Goal: Task Accomplishment & Management: Complete application form

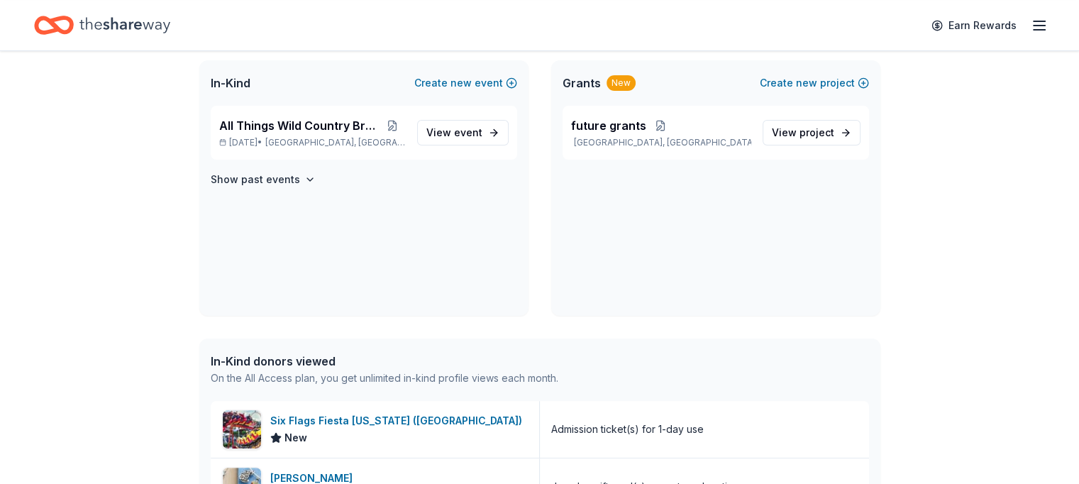
scroll to position [289, 0]
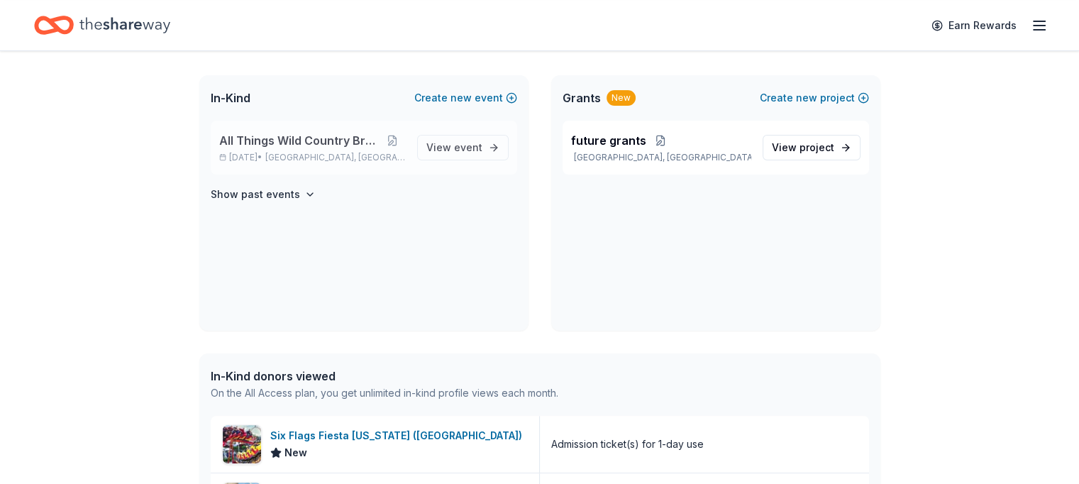
click at [299, 152] on span "Georgetown, TX" at bounding box center [335, 157] width 140 height 11
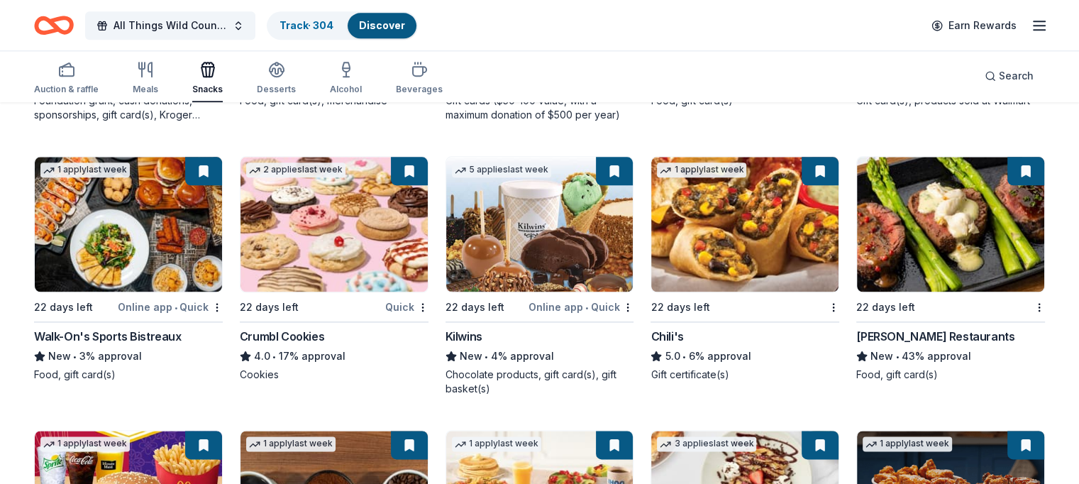
scroll to position [2017, 0]
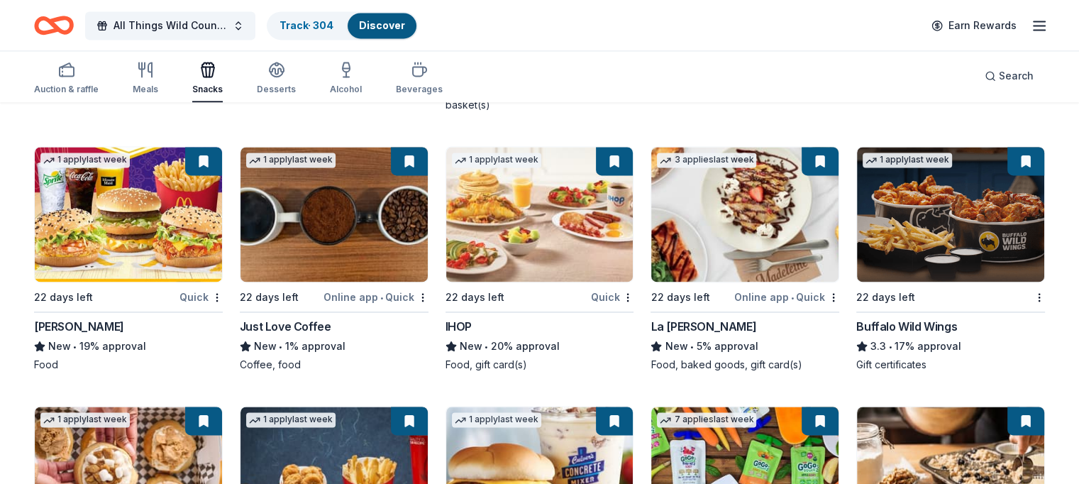
click at [162, 210] on img at bounding box center [128, 214] width 187 height 135
click at [768, 213] on img at bounding box center [744, 214] width 187 height 135
drag, startPoint x: 644, startPoint y: 326, endPoint x: 719, endPoint y: 323, distance: 75.3
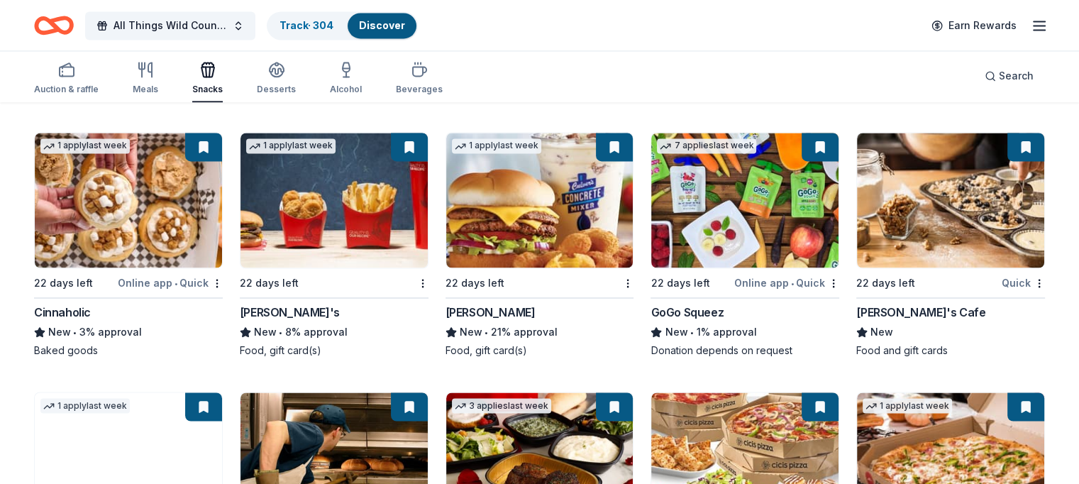
scroll to position [2295, 0]
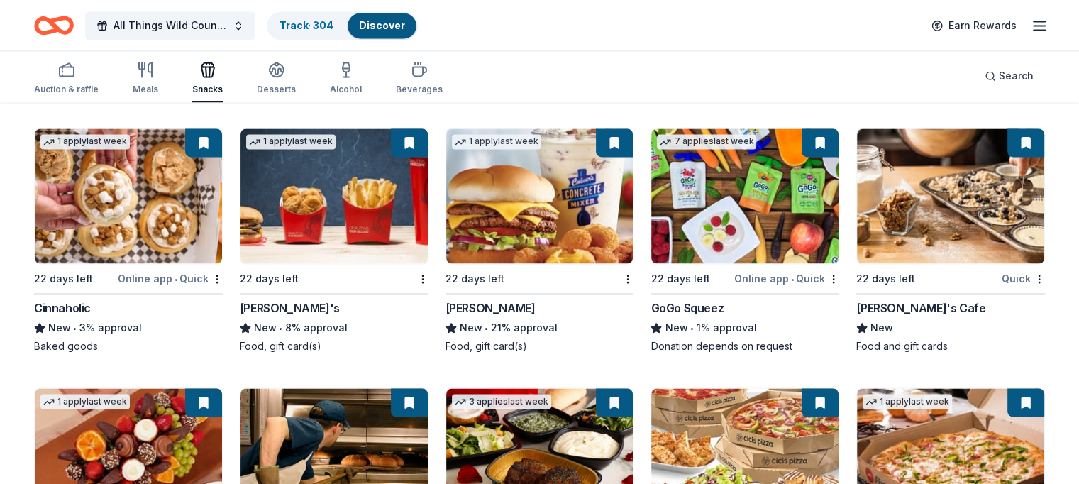
click at [179, 189] on img at bounding box center [128, 195] width 187 height 135
click at [723, 177] on img at bounding box center [744, 195] width 187 height 135
click at [905, 188] on img at bounding box center [950, 195] width 187 height 135
click at [179, 212] on img at bounding box center [128, 195] width 187 height 135
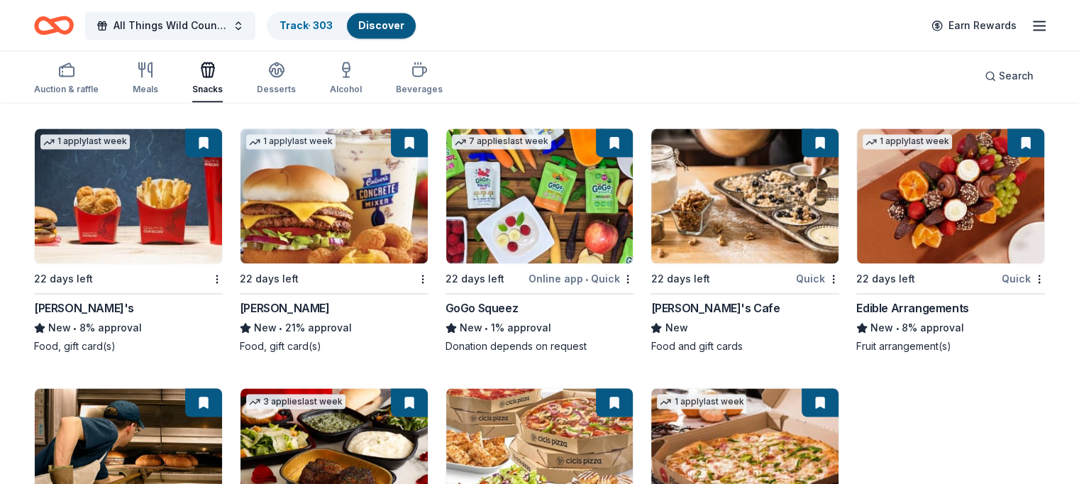
click at [914, 223] on img at bounding box center [950, 195] width 187 height 135
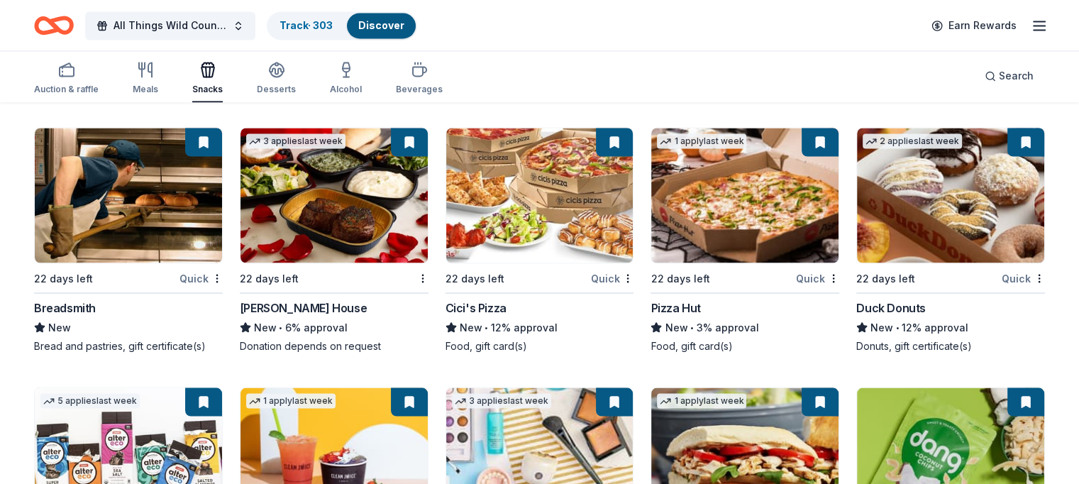
scroll to position [2556, 0]
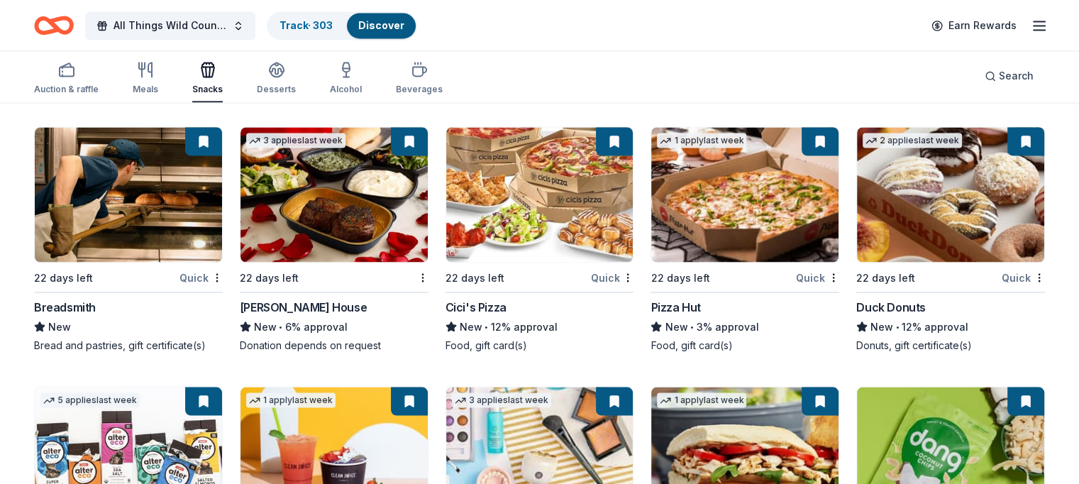
click at [310, 213] on img at bounding box center [333, 194] width 187 height 135
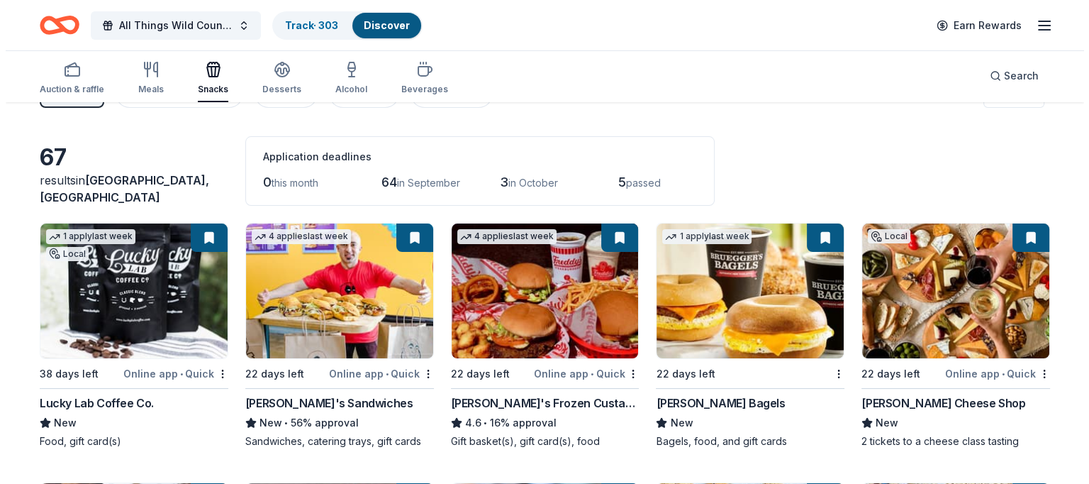
scroll to position [21, 0]
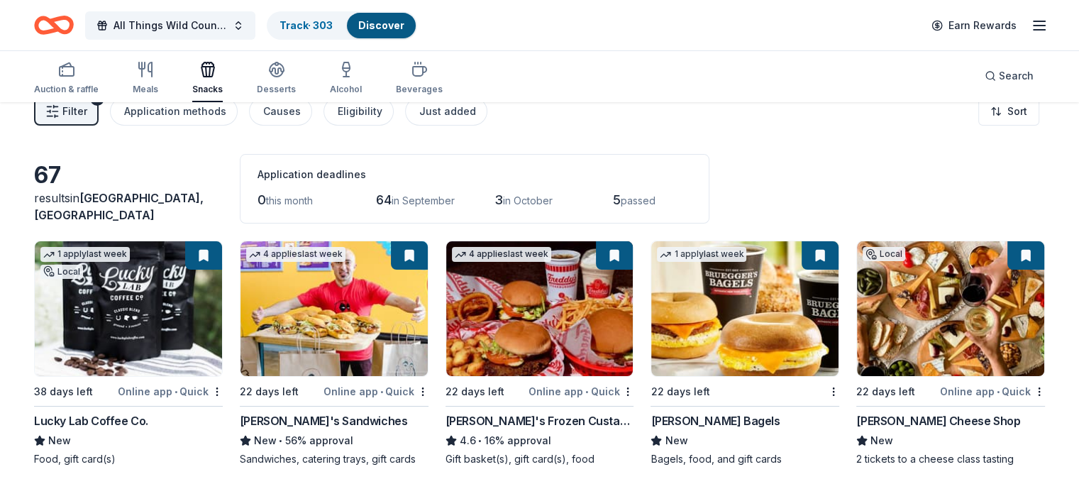
click at [50, 111] on line "button" at bounding box center [49, 111] width 3 height 0
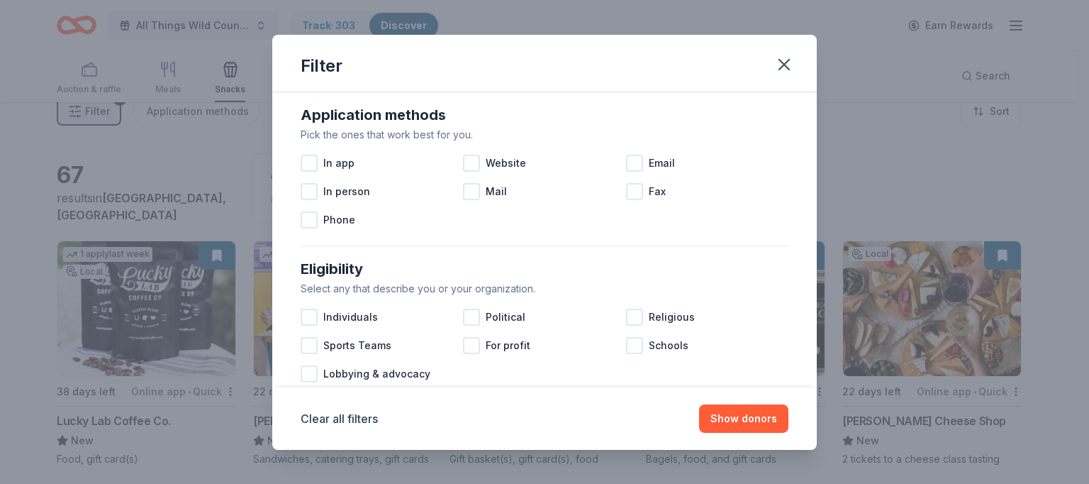
scroll to position [251, 0]
click at [472, 164] on div at bounding box center [471, 162] width 17 height 17
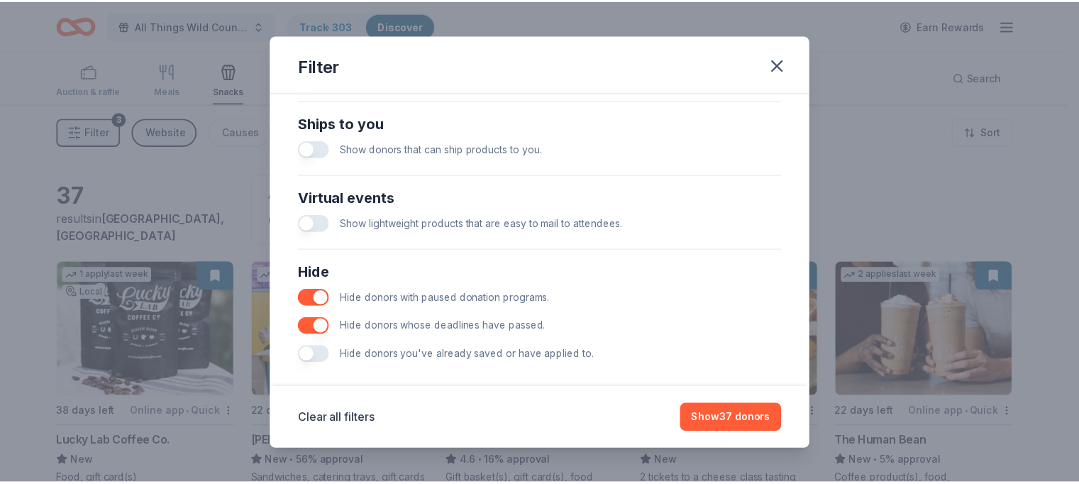
scroll to position [638, 0]
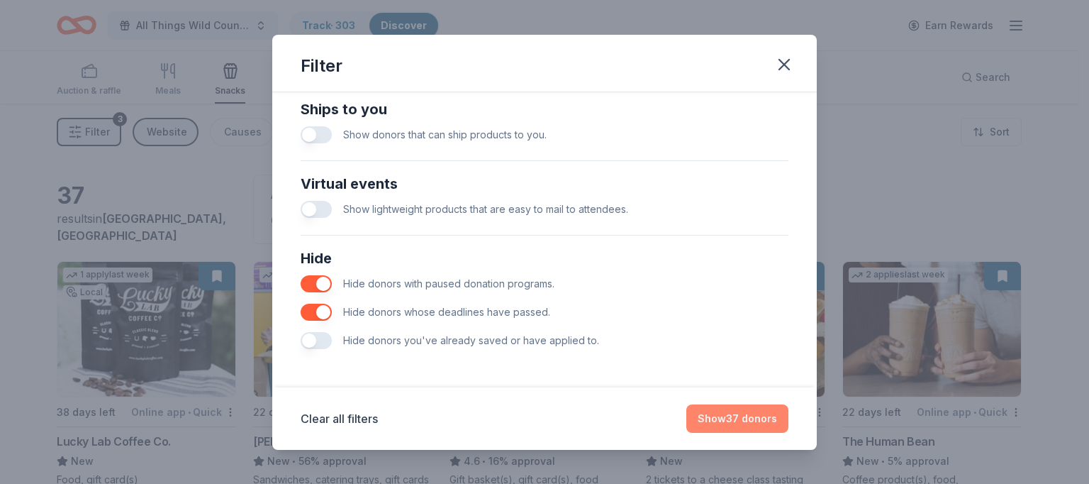
click at [738, 422] on button "Show 37 donors" at bounding box center [738, 418] width 102 height 28
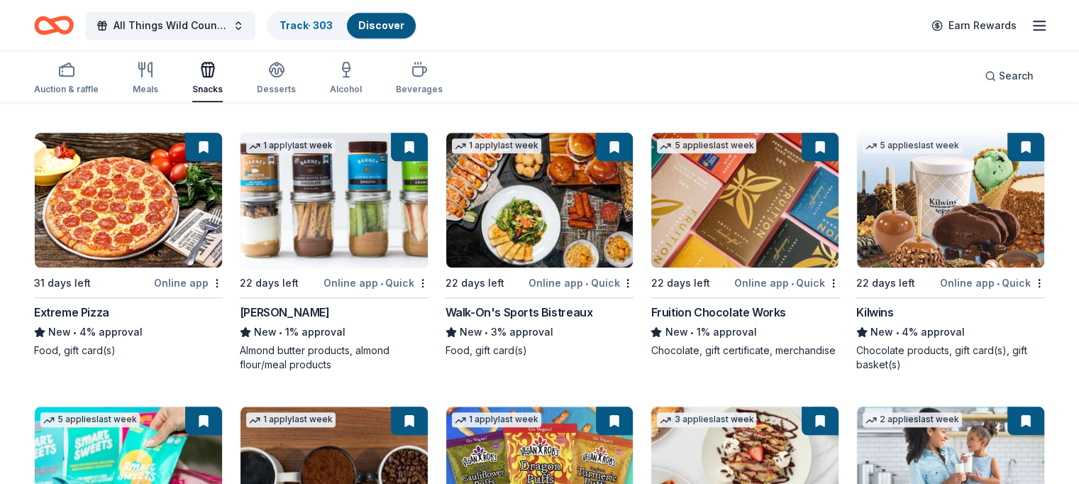
scroll to position [1960, 0]
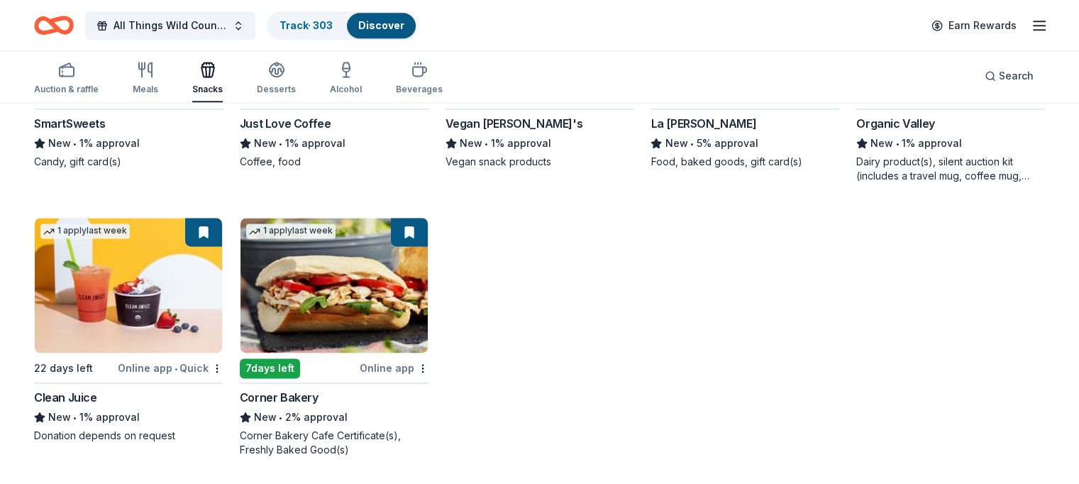
click at [358, 284] on img at bounding box center [333, 285] width 187 height 135
click at [110, 288] on img at bounding box center [128, 285] width 187 height 135
click at [309, 284] on img at bounding box center [333, 285] width 187 height 135
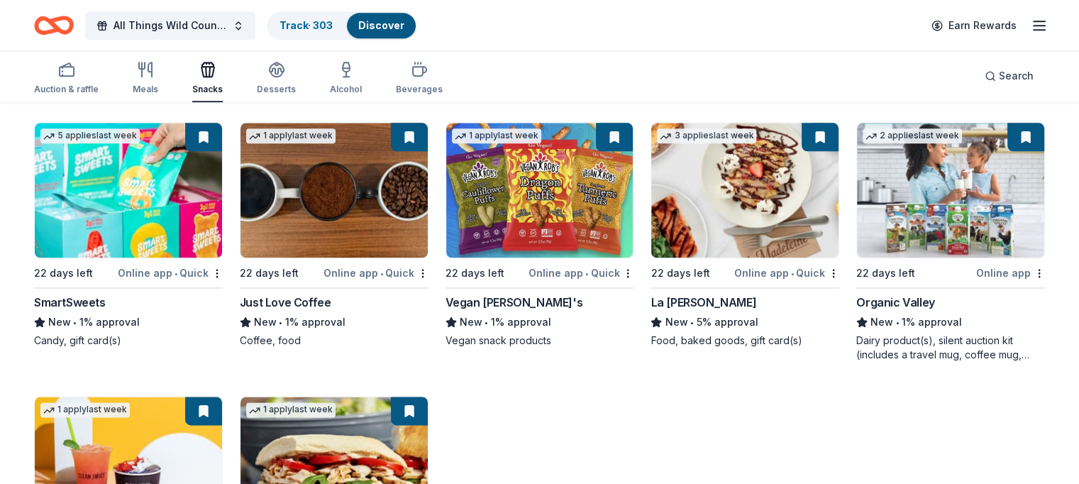
scroll to position [1781, 0]
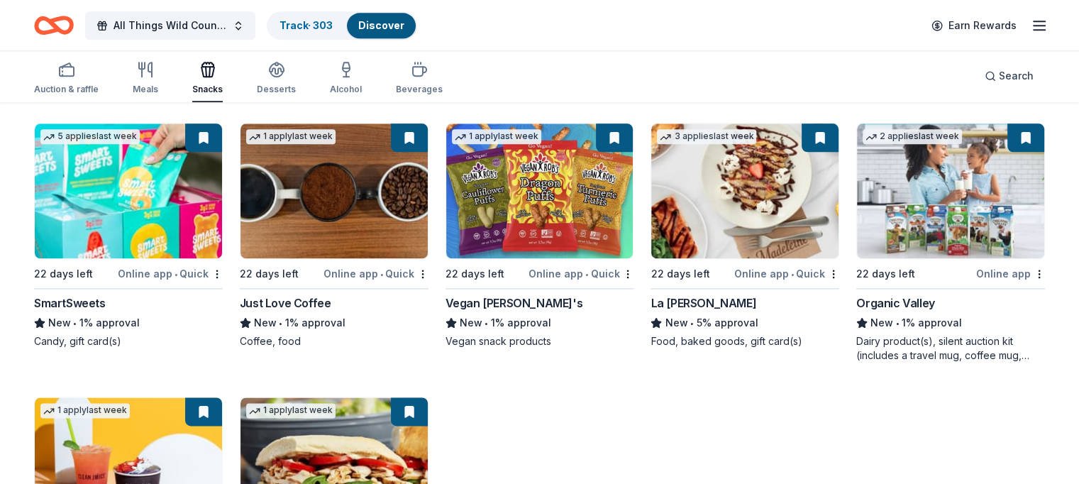
click at [936, 196] on img at bounding box center [950, 190] width 187 height 135
click at [520, 179] on img at bounding box center [539, 190] width 187 height 135
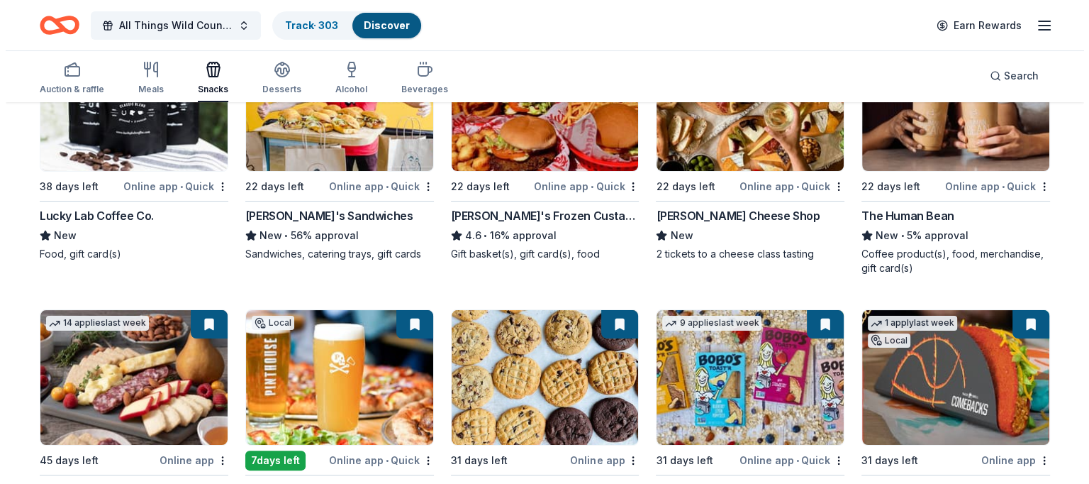
scroll to position [0, 0]
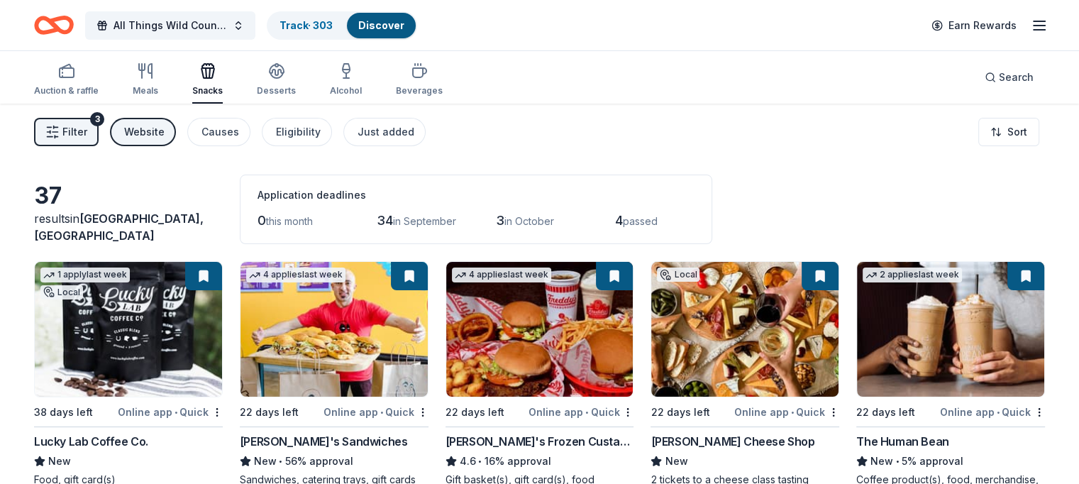
click at [82, 133] on button "Filter 3" at bounding box center [66, 132] width 65 height 28
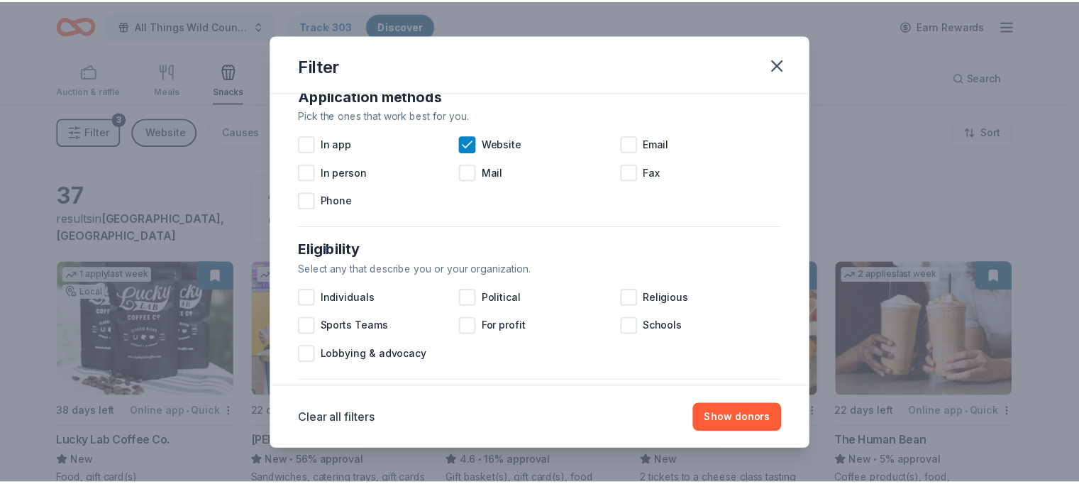
scroll to position [285, 0]
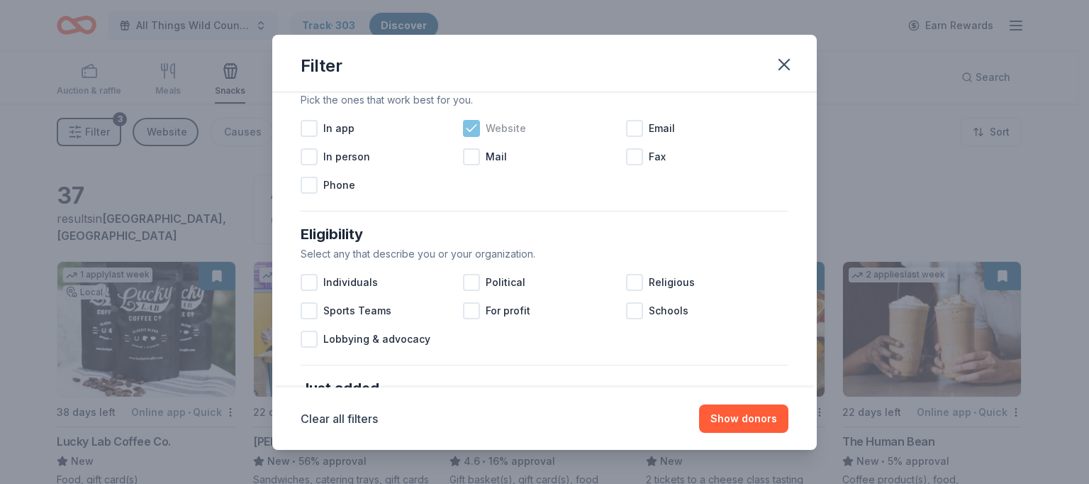
click at [474, 131] on icon at bounding box center [472, 128] width 14 height 14
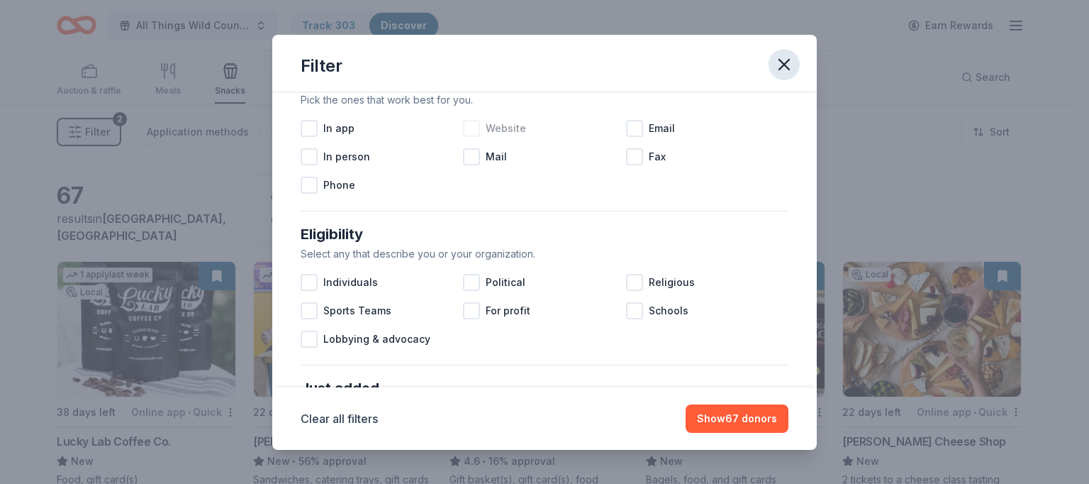
click at [779, 60] on icon "button" at bounding box center [784, 65] width 20 height 20
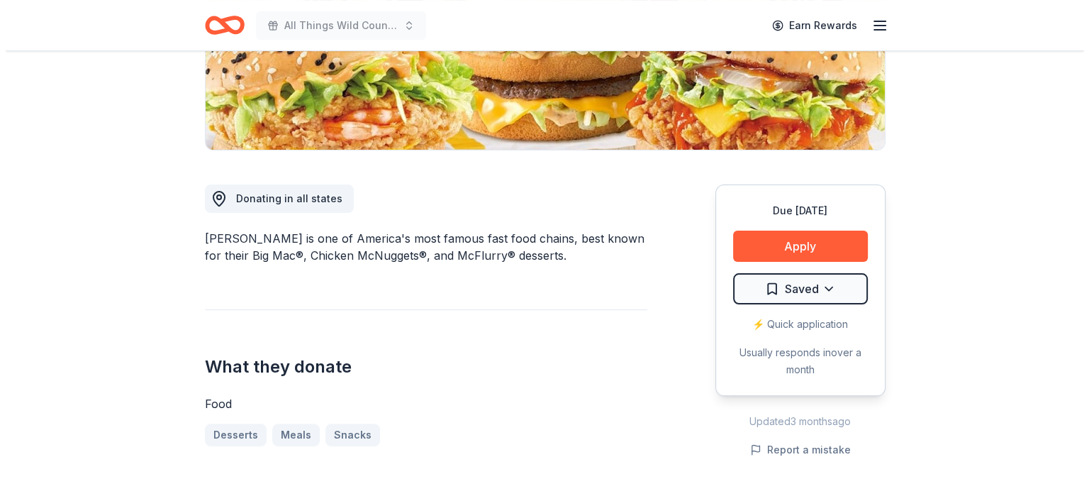
scroll to position [281, 0]
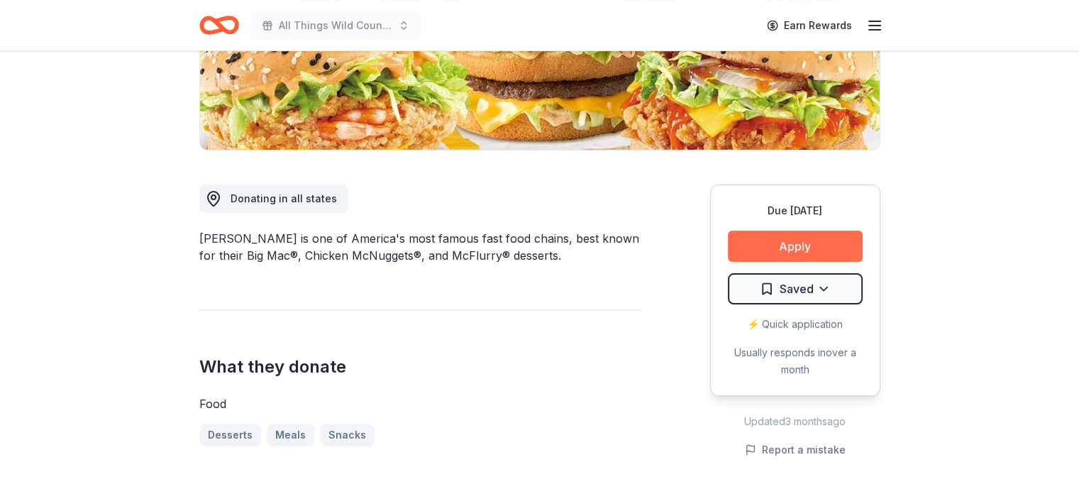
click at [799, 247] on button "Apply" at bounding box center [795, 246] width 135 height 31
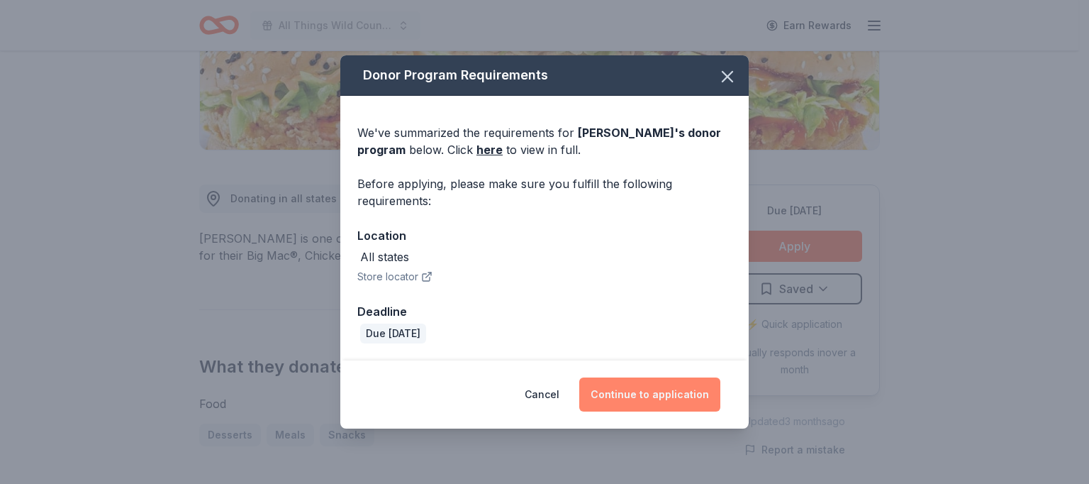
click at [650, 399] on button "Continue to application" at bounding box center [649, 394] width 141 height 34
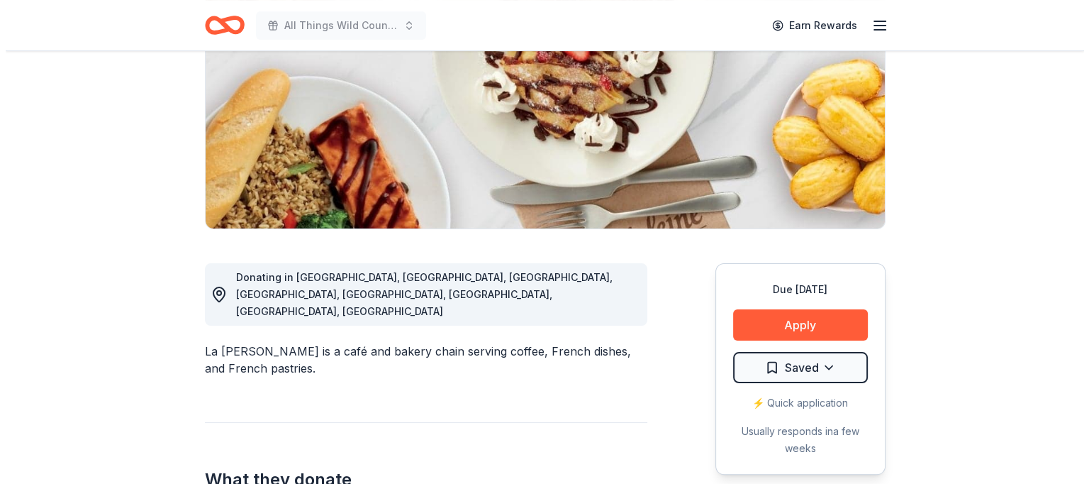
scroll to position [267, 0]
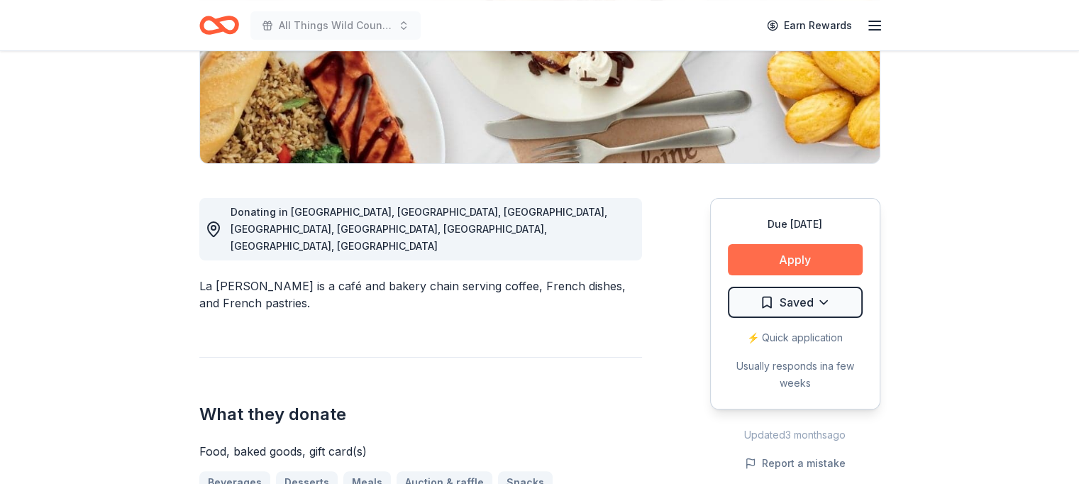
click at [792, 256] on button "Apply" at bounding box center [795, 259] width 135 height 31
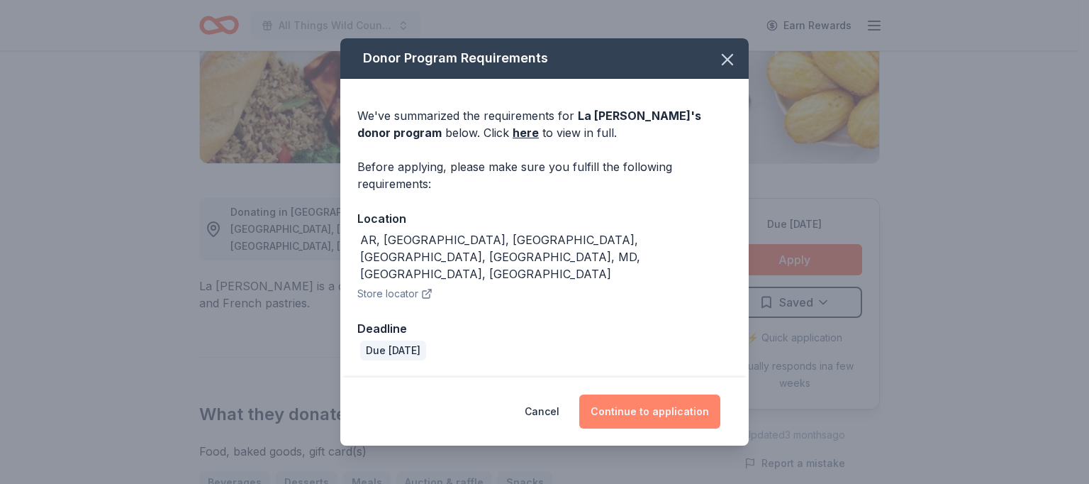
click at [650, 394] on button "Continue to application" at bounding box center [649, 411] width 141 height 34
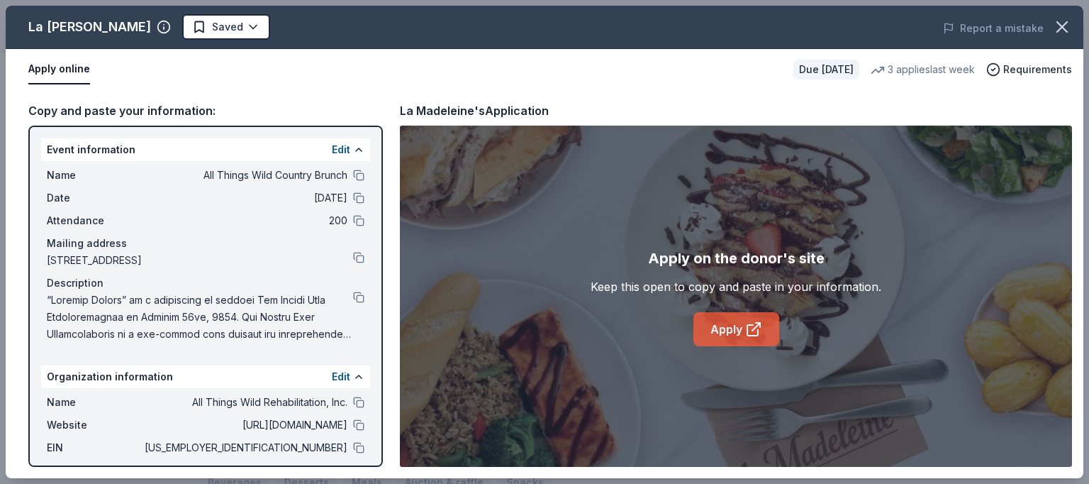
click at [733, 331] on link "Apply" at bounding box center [737, 329] width 86 height 34
click at [732, 330] on link "Apply" at bounding box center [737, 329] width 86 height 34
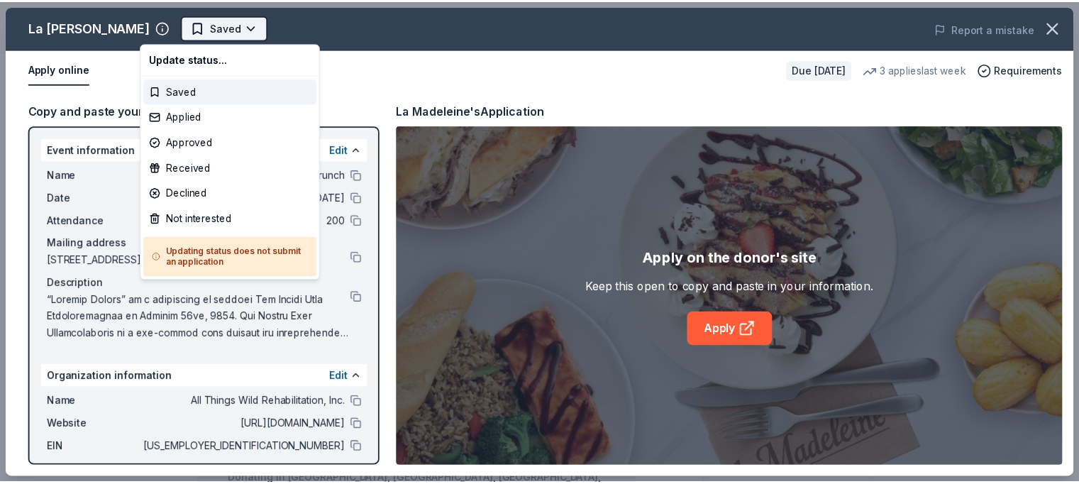
scroll to position [0, 0]
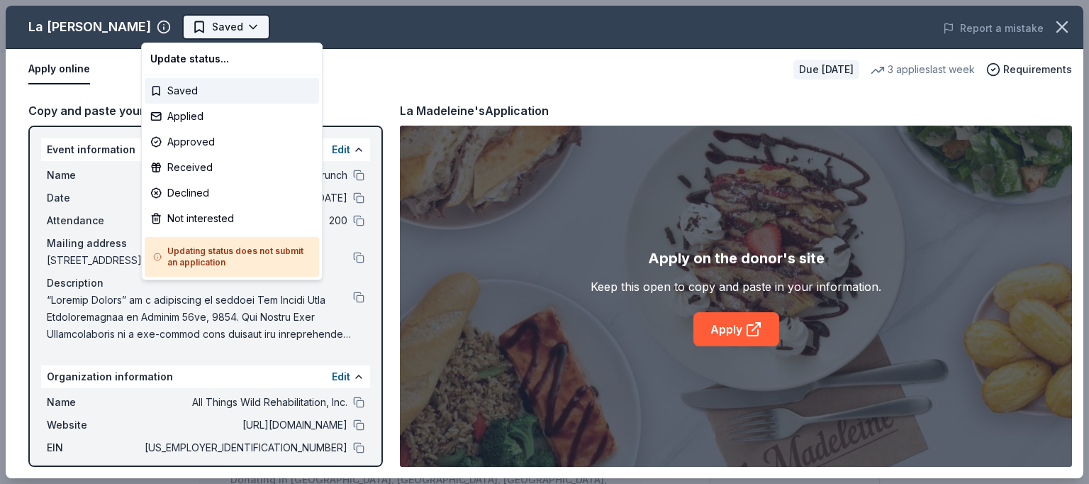
click at [212, 29] on html "All Things Wild Country Brunch Saved Apply Due in 22 days Share La Madeleine Ne…" at bounding box center [544, 242] width 1089 height 484
click at [196, 113] on div "Applied" at bounding box center [232, 117] width 174 height 26
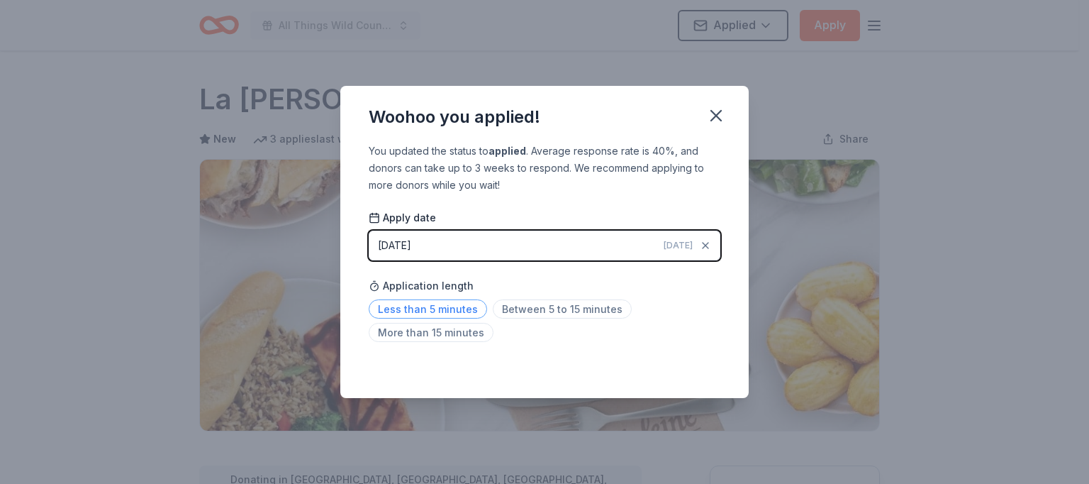
click at [432, 310] on span "Less than 5 minutes" at bounding box center [428, 308] width 118 height 19
click at [717, 115] on icon "button" at bounding box center [716, 116] width 10 height 10
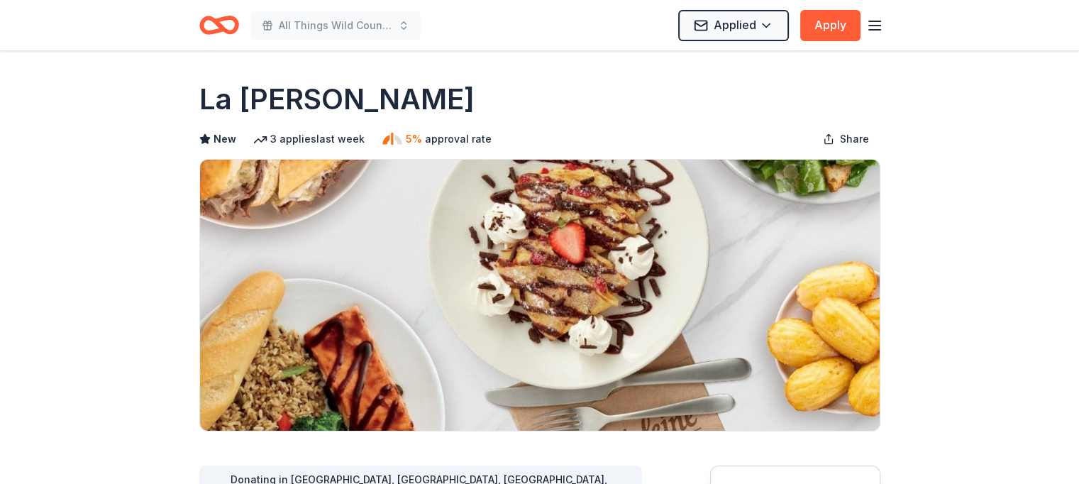
drag, startPoint x: 196, startPoint y: 99, endPoint x: 280, endPoint y: 92, distance: 83.9
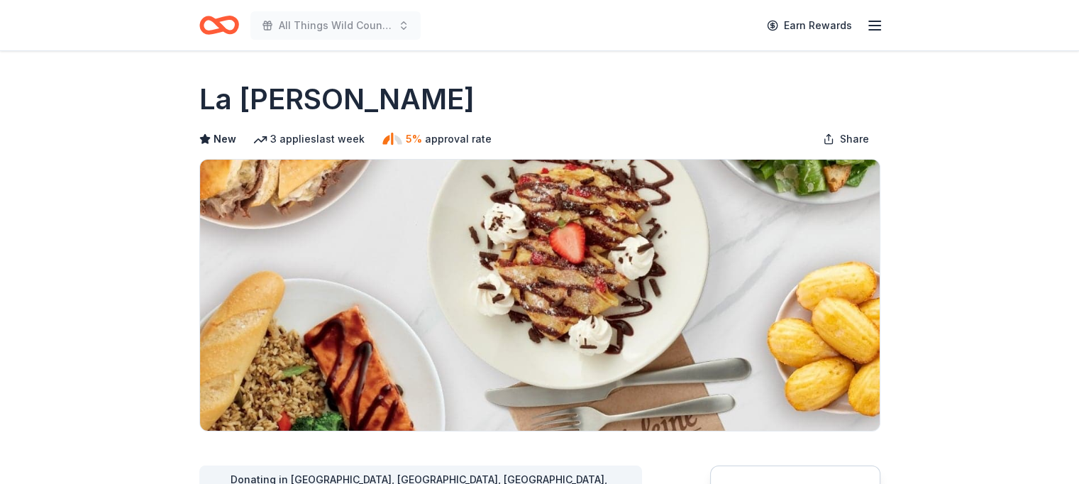
click at [339, 107] on h1 "La [PERSON_NAME]" at bounding box center [336, 99] width 275 height 40
drag, startPoint x: 383, startPoint y: 102, endPoint x: 253, endPoint y: 100, distance: 129.8
click at [253, 100] on div "La [PERSON_NAME]" at bounding box center [539, 99] width 681 height 40
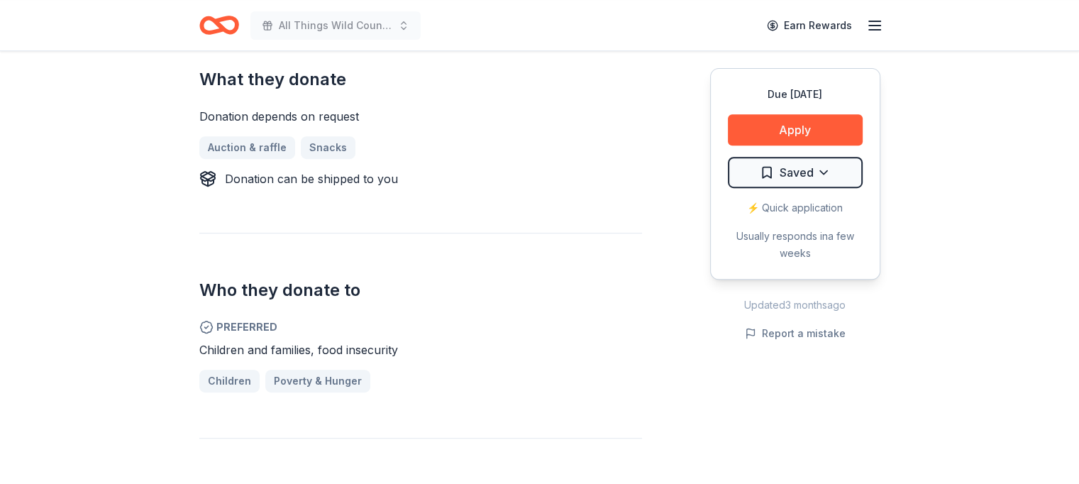
scroll to position [603, 0]
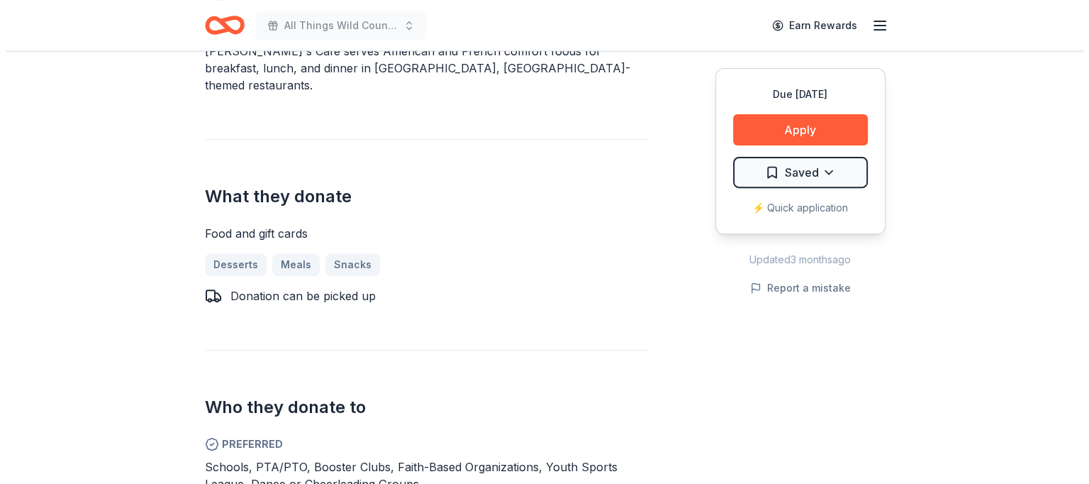
scroll to position [513, 0]
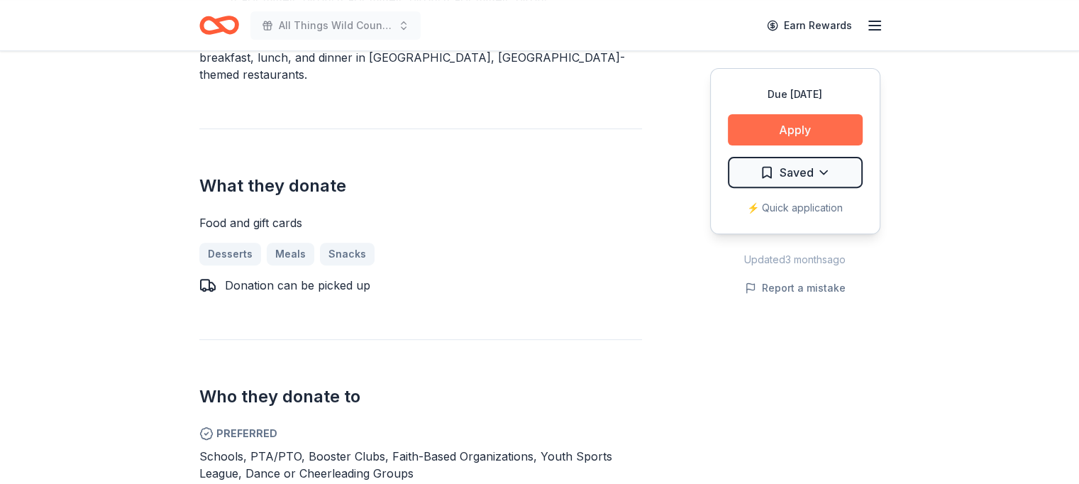
click at [790, 117] on button "Apply" at bounding box center [795, 129] width 135 height 31
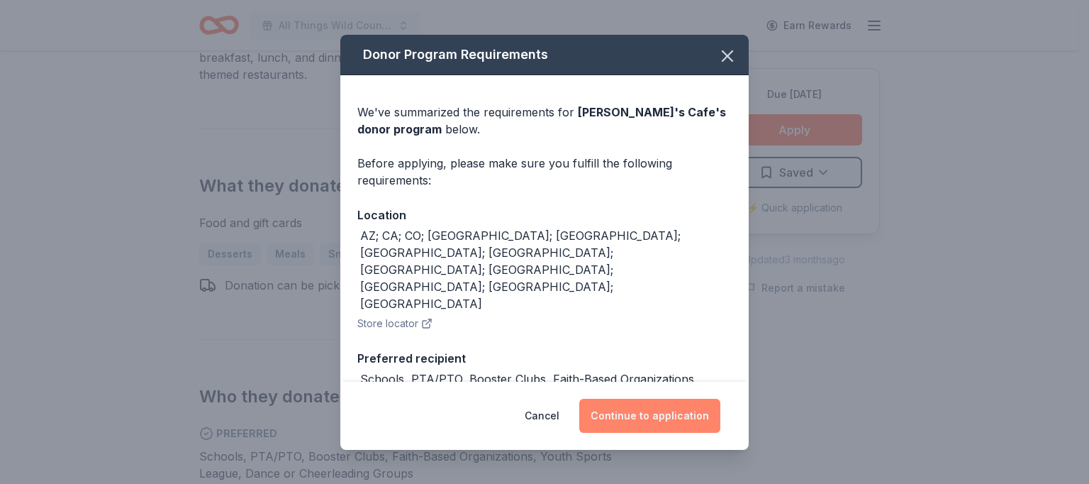
click at [640, 402] on button "Continue to application" at bounding box center [649, 416] width 141 height 34
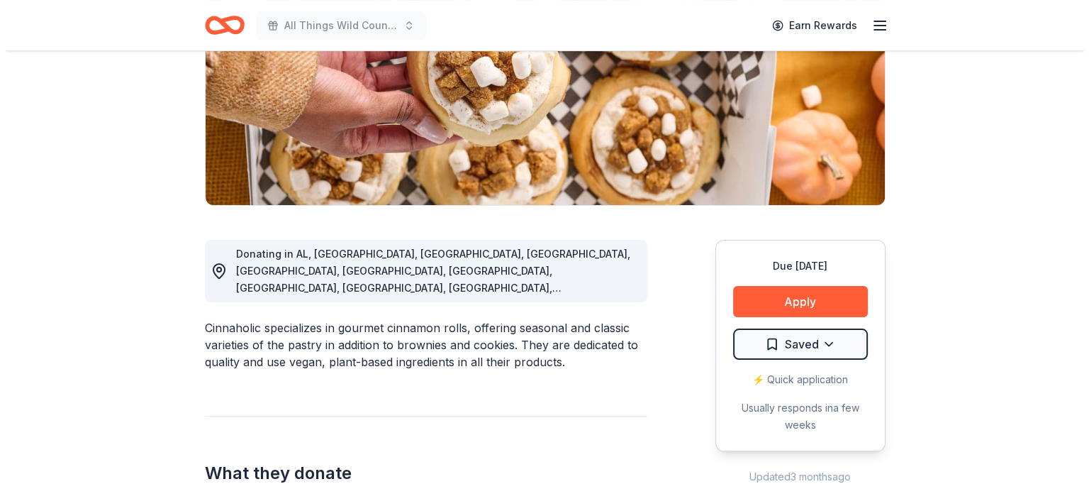
scroll to position [233, 0]
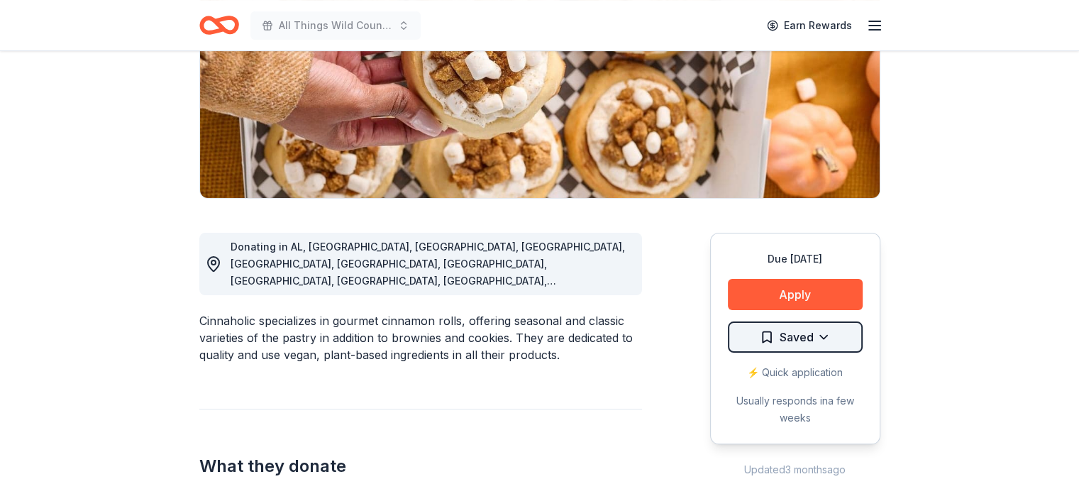
click at [823, 251] on html "All Things Wild Country Brunch Earn Rewards Due [DATE] Share Cinnaholic New • 1…" at bounding box center [539, 9] width 1079 height 484
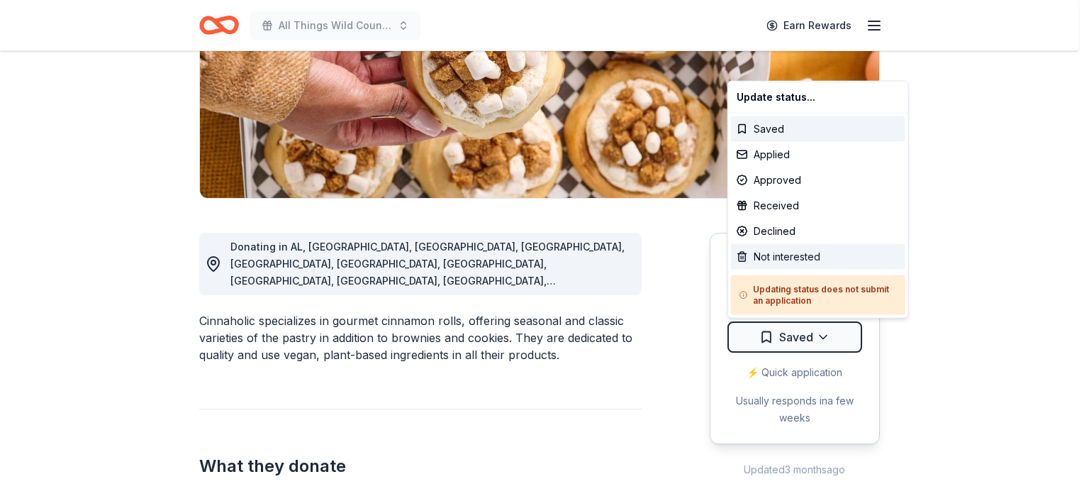
click at [777, 253] on div "Not interested" at bounding box center [818, 257] width 174 height 26
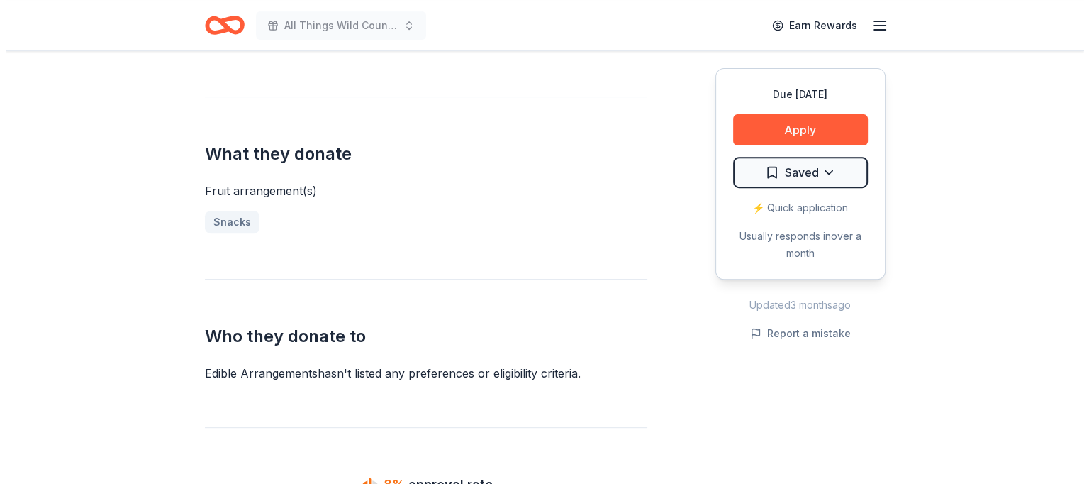
scroll to position [515, 0]
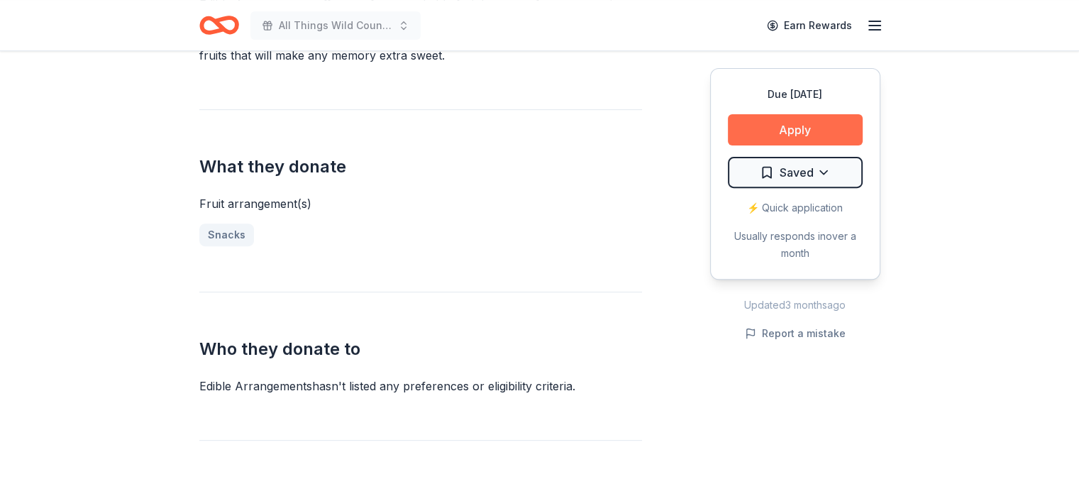
click at [810, 131] on button "Apply" at bounding box center [795, 129] width 135 height 31
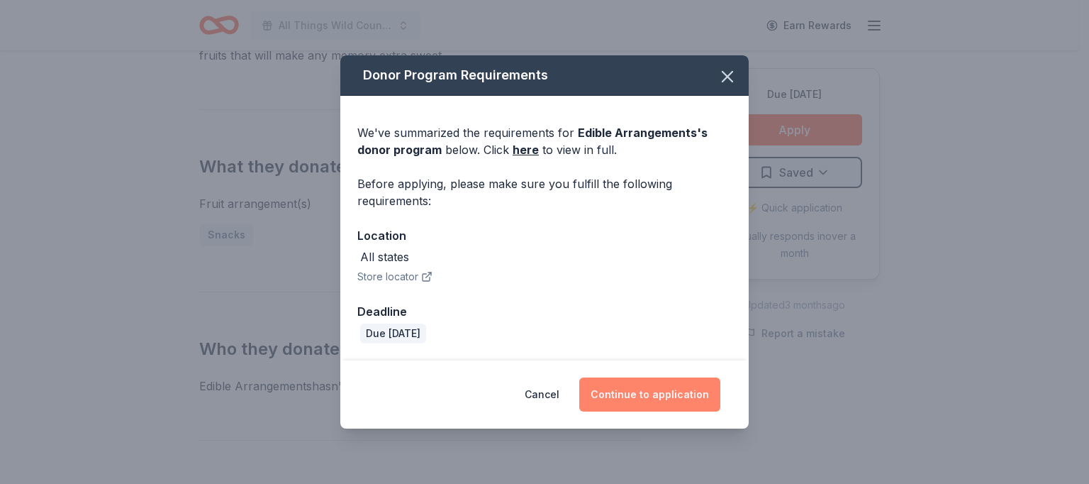
click at [657, 396] on button "Continue to application" at bounding box center [649, 394] width 141 height 34
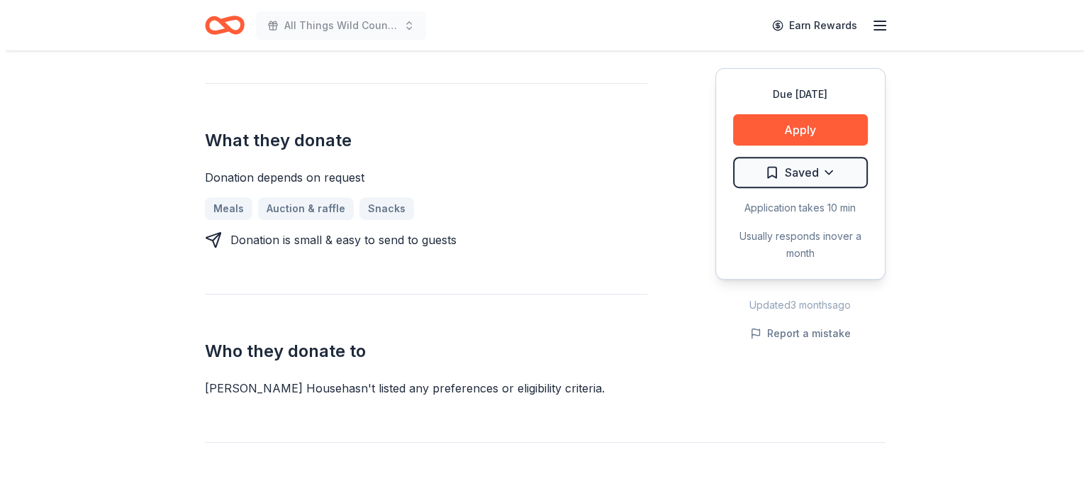
scroll to position [450, 0]
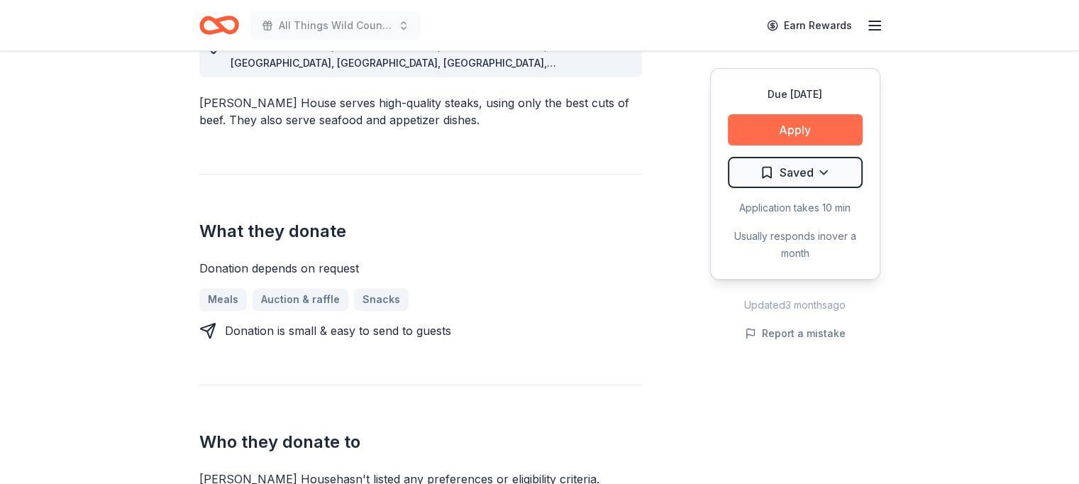
click at [808, 127] on button "Apply" at bounding box center [795, 129] width 135 height 31
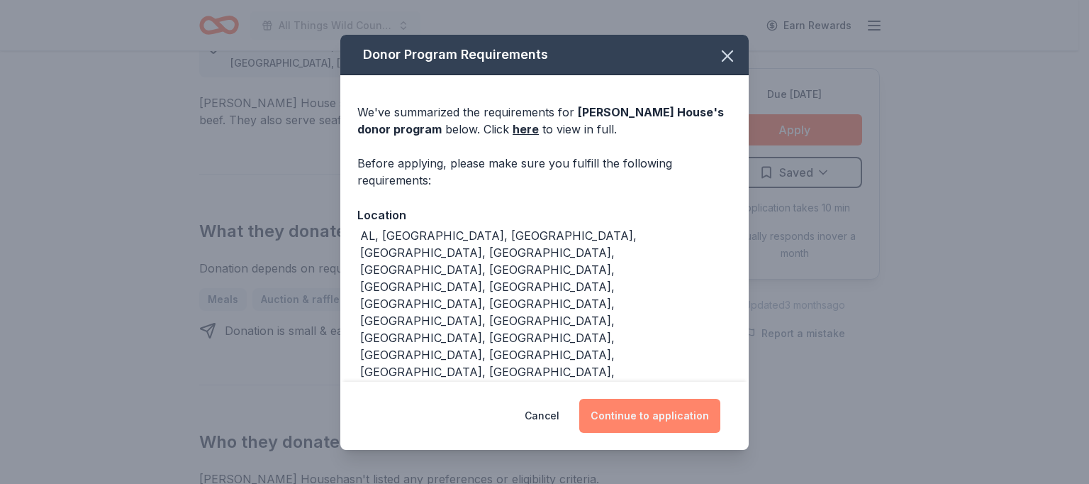
click at [633, 409] on button "Continue to application" at bounding box center [649, 416] width 141 height 34
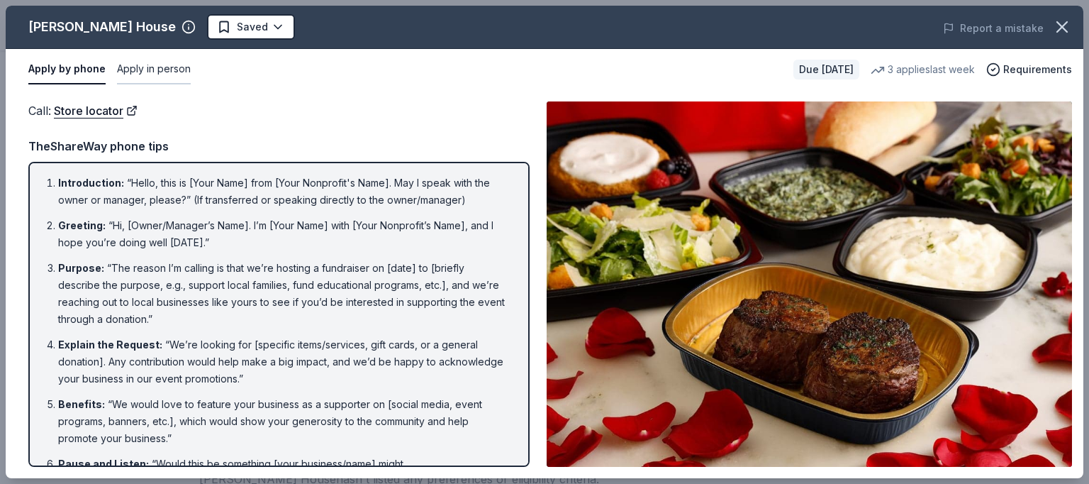
click at [162, 70] on button "Apply in person" at bounding box center [154, 70] width 74 height 30
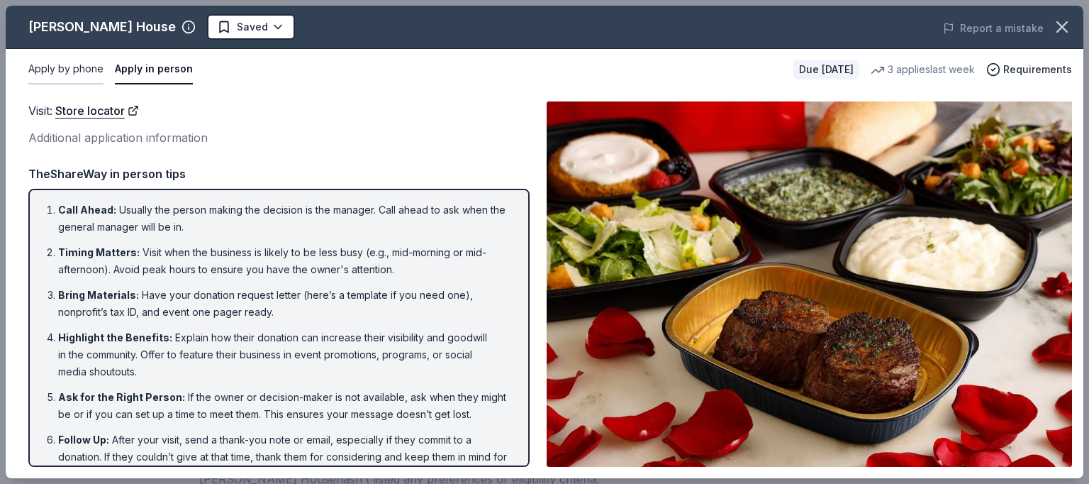
click at [86, 64] on button "Apply by phone" at bounding box center [65, 70] width 75 height 30
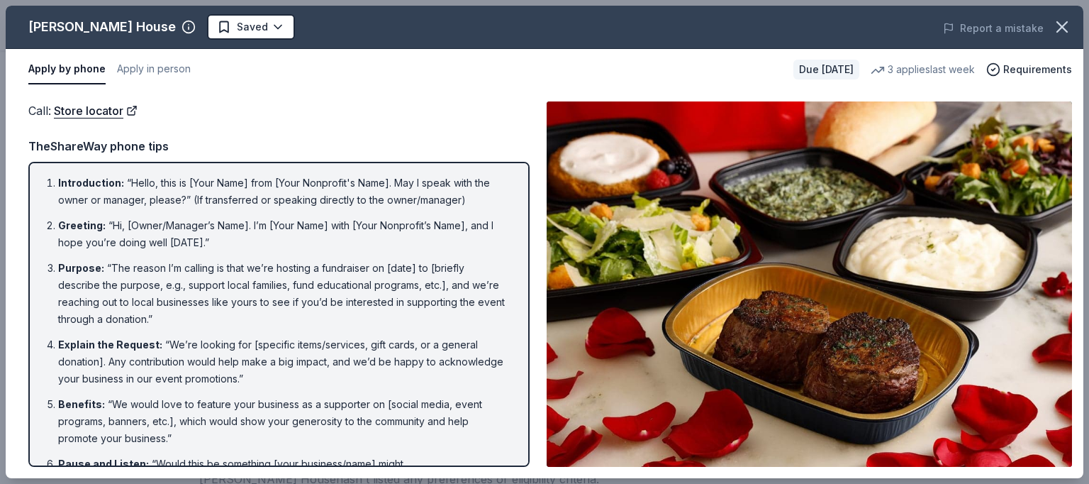
click at [220, 131] on div "Call : Store locator TheShareWay phone tips Introduction : “Hello, this is [You…" at bounding box center [278, 283] width 501 height 365
click at [413, 124] on div "Call : Store locator TheShareWay phone tips Introduction : “Hello, this is [You…" at bounding box center [278, 283] width 501 height 365
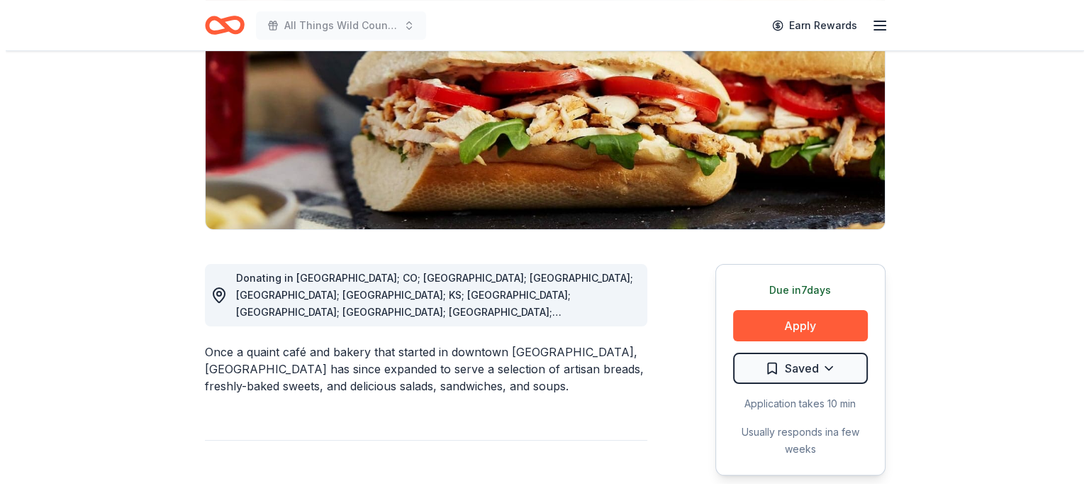
scroll to position [204, 0]
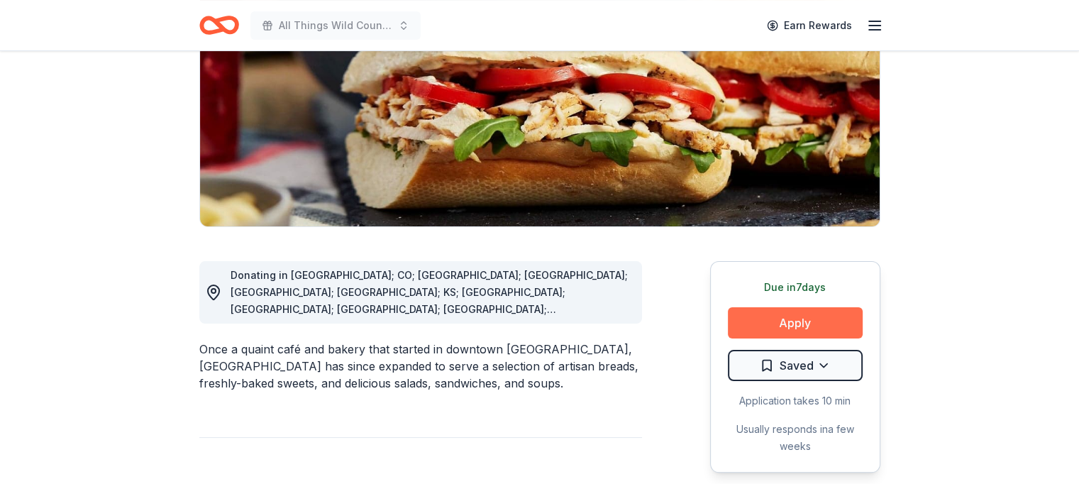
click at [791, 316] on button "Apply" at bounding box center [795, 322] width 135 height 31
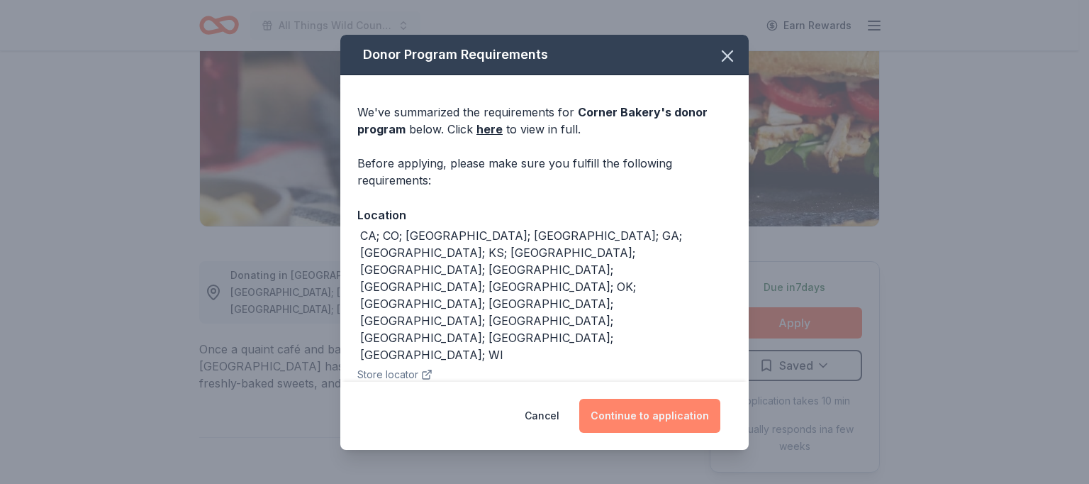
click at [648, 407] on button "Continue to application" at bounding box center [649, 416] width 141 height 34
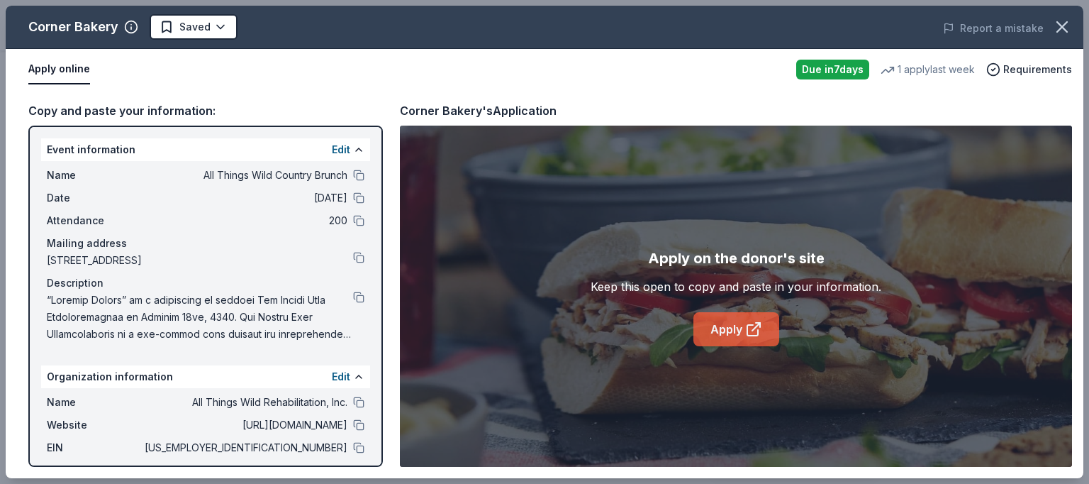
click at [723, 331] on link "Apply" at bounding box center [737, 329] width 86 height 34
click at [353, 444] on button at bounding box center [358, 447] width 11 height 11
click at [353, 194] on button at bounding box center [358, 197] width 11 height 11
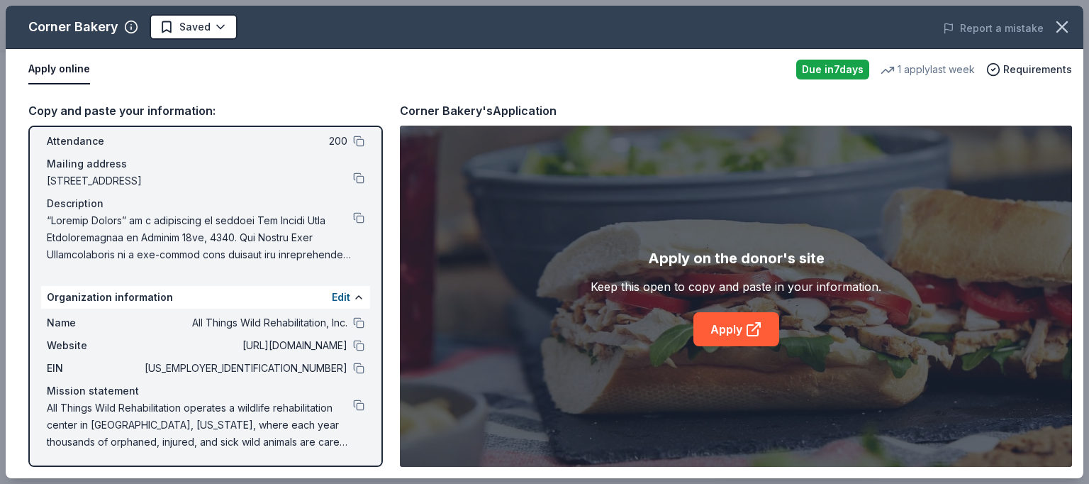
scroll to position [81, 0]
click at [353, 320] on button at bounding box center [358, 321] width 11 height 11
click at [353, 341] on button at bounding box center [358, 343] width 11 height 11
click at [353, 364] on button at bounding box center [358, 366] width 11 height 11
click at [353, 401] on button at bounding box center [358, 403] width 11 height 11
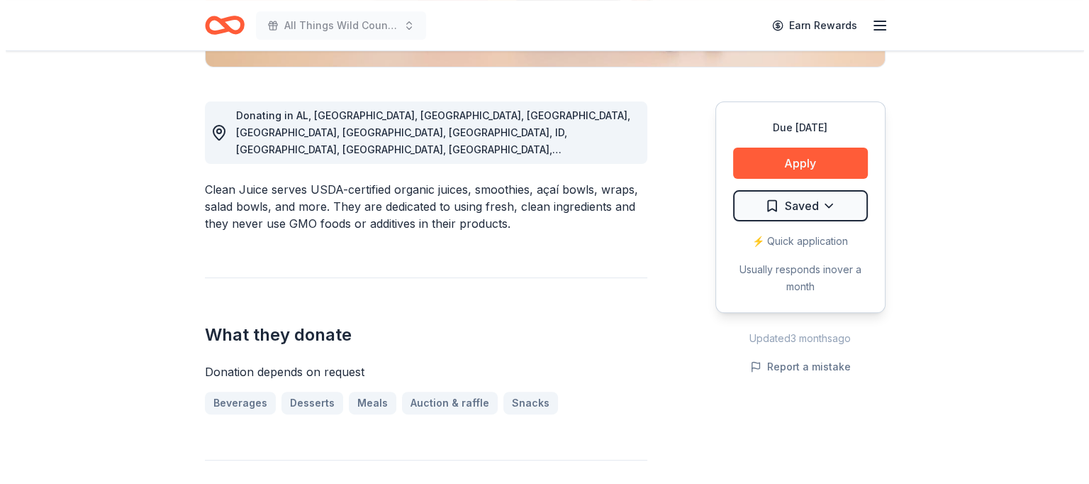
scroll to position [372, 0]
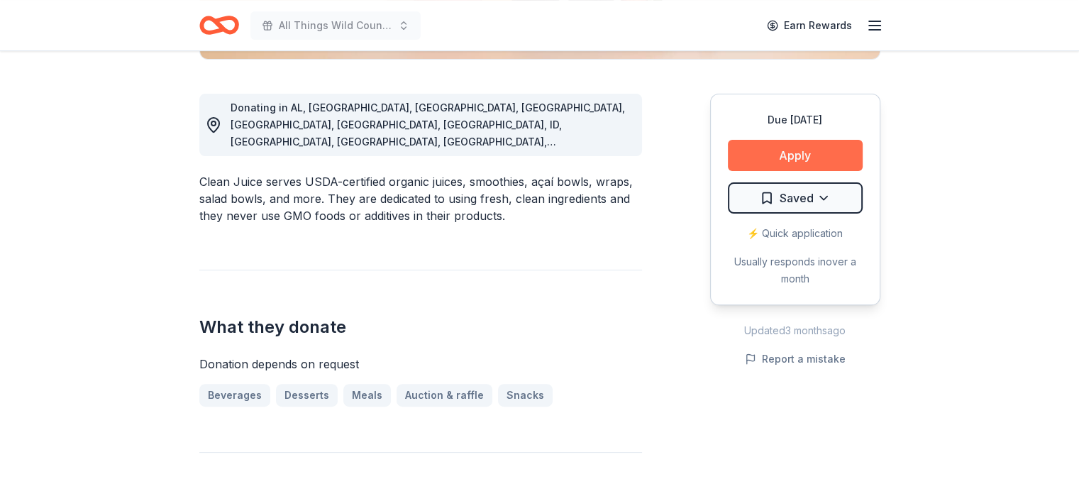
click at [774, 149] on button "Apply" at bounding box center [795, 155] width 135 height 31
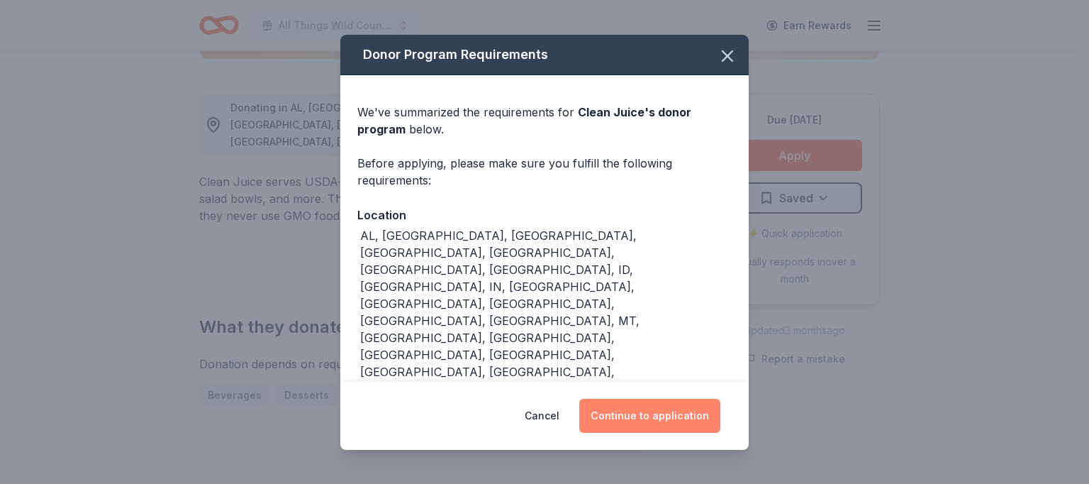
click at [647, 399] on button "Continue to application" at bounding box center [649, 416] width 141 height 34
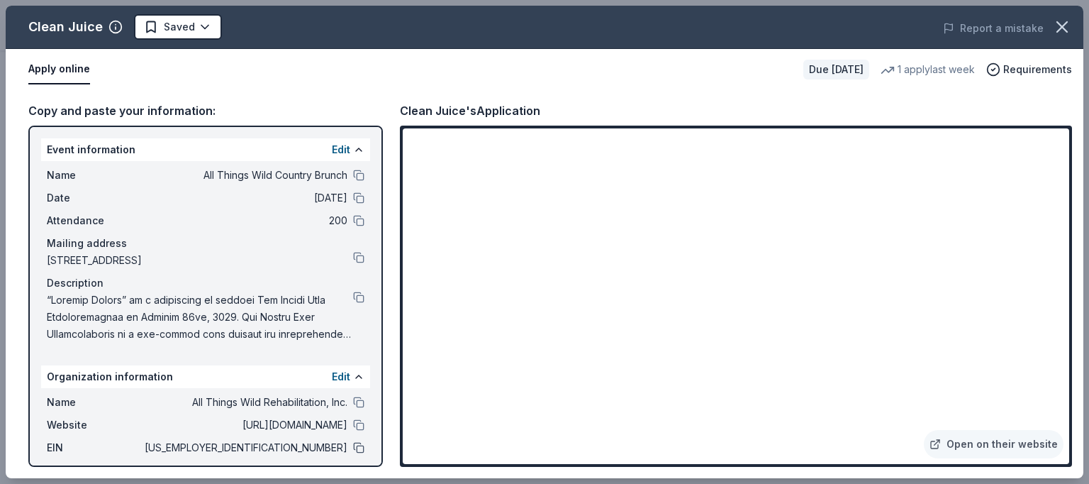
click at [353, 448] on button at bounding box center [358, 447] width 11 height 11
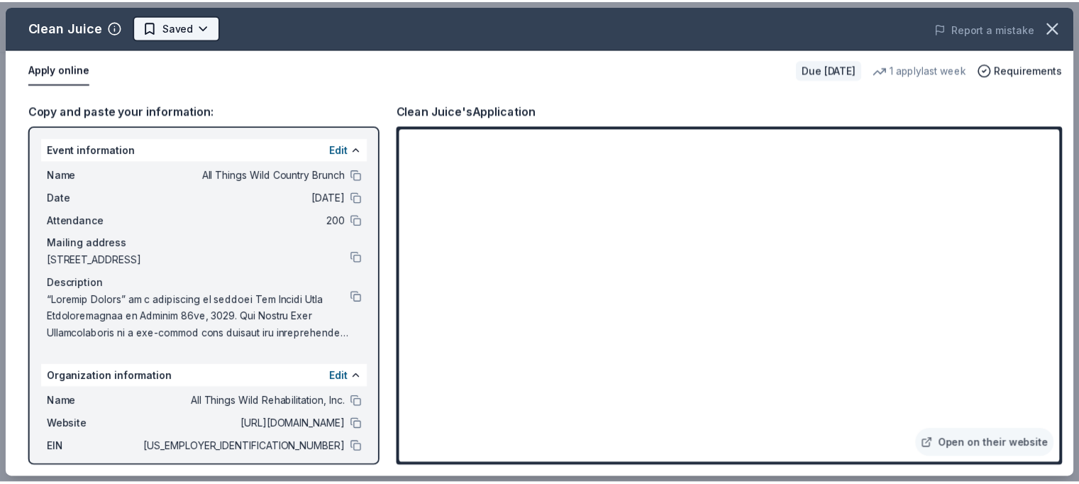
scroll to position [0, 0]
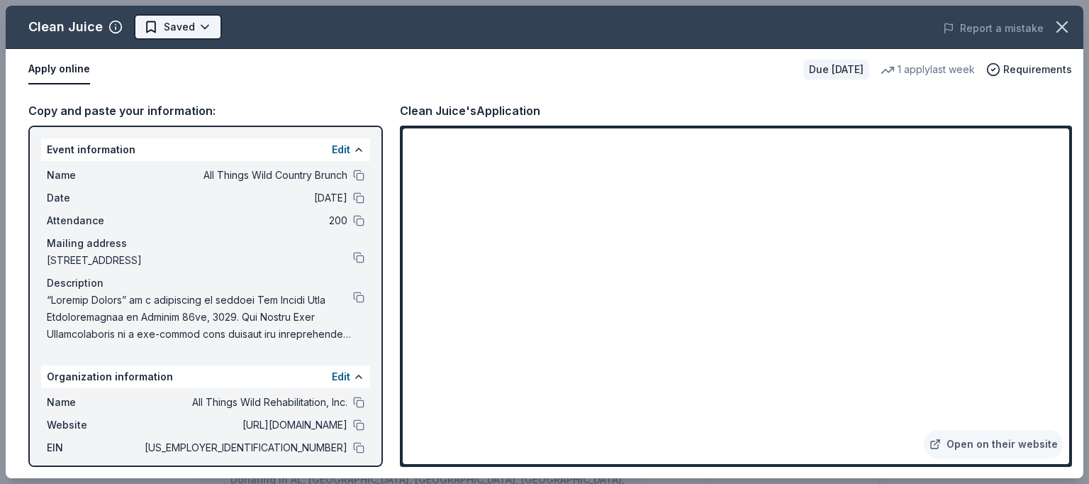
click at [204, 25] on html "All Things Wild Country Brunch Earn Rewards Due [DATE] Share Clean Juice New 1 …" at bounding box center [544, 242] width 1089 height 484
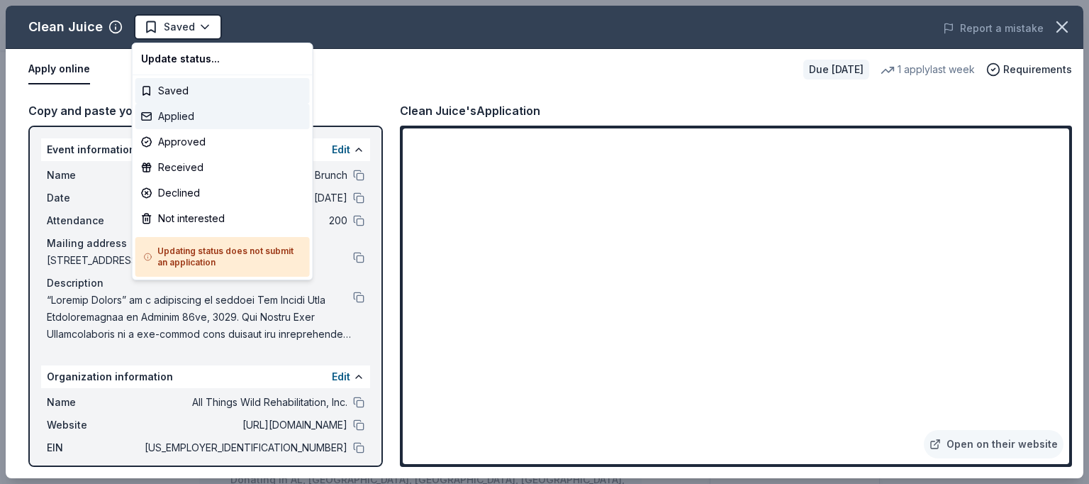
click at [179, 114] on div "Applied" at bounding box center [222, 117] width 174 height 26
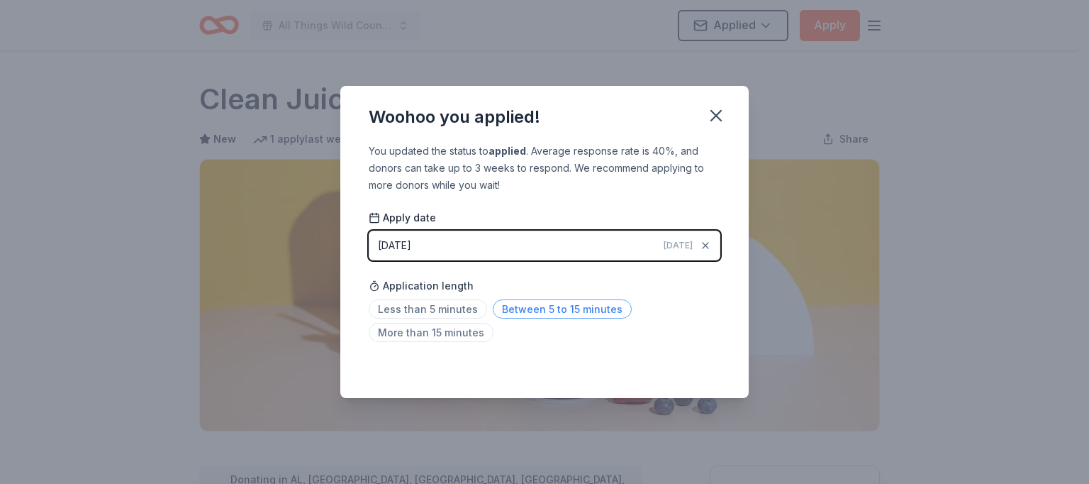
click at [562, 306] on span "Between 5 to 15 minutes" at bounding box center [562, 308] width 139 height 19
click at [715, 116] on icon "button" at bounding box center [716, 116] width 10 height 10
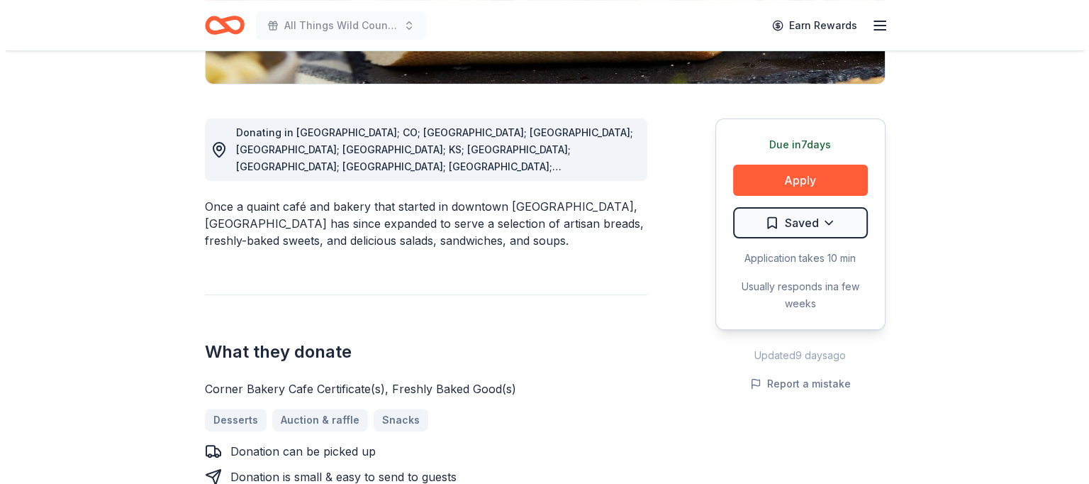
scroll to position [423, 0]
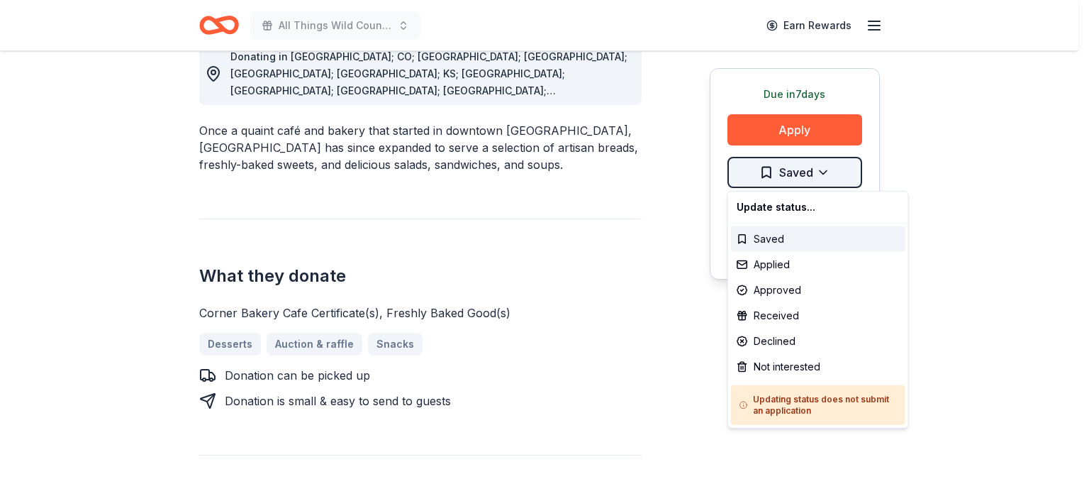
click at [770, 268] on div "Applied" at bounding box center [818, 265] width 174 height 26
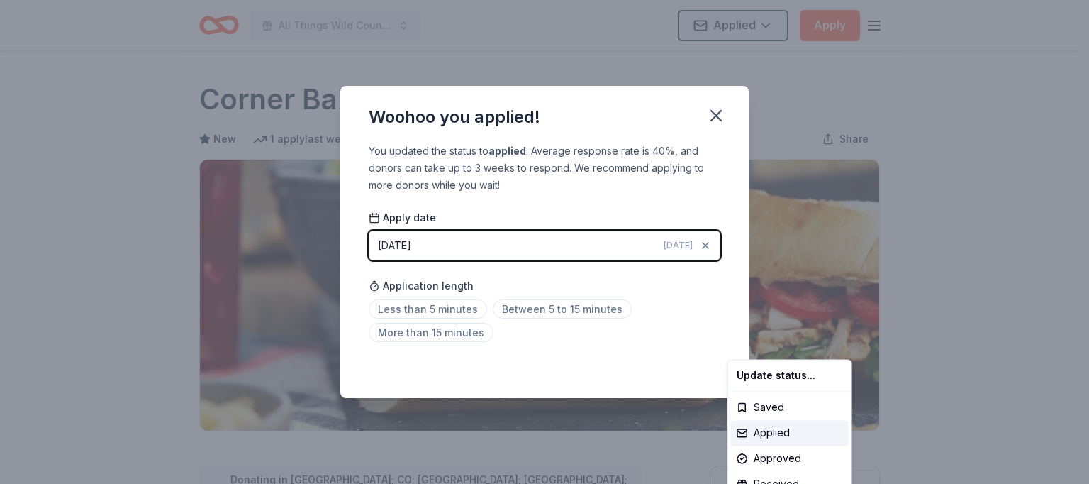
click at [430, 308] on html "All Things Wild Country Brunch Applied Apply Due [DATE] Share Corner Bakery New…" at bounding box center [544, 242] width 1089 height 484
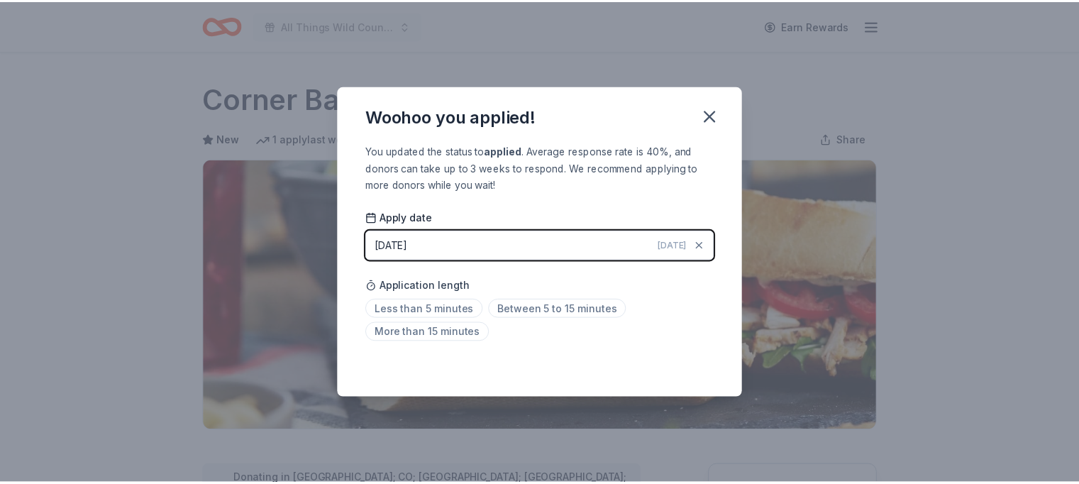
scroll to position [327, 0]
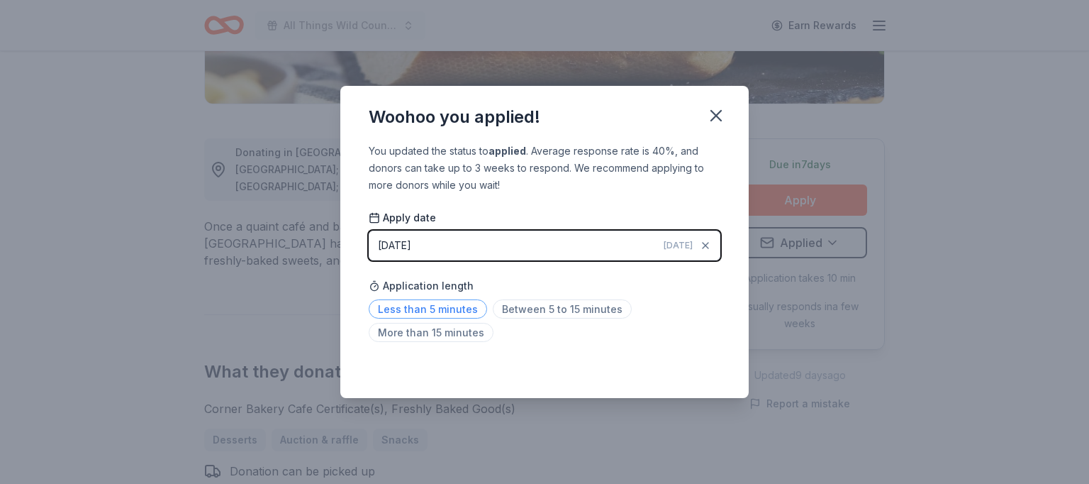
click at [417, 308] on span "Less than 5 minutes" at bounding box center [428, 308] width 118 height 19
click at [716, 117] on icon "button" at bounding box center [716, 116] width 20 height 20
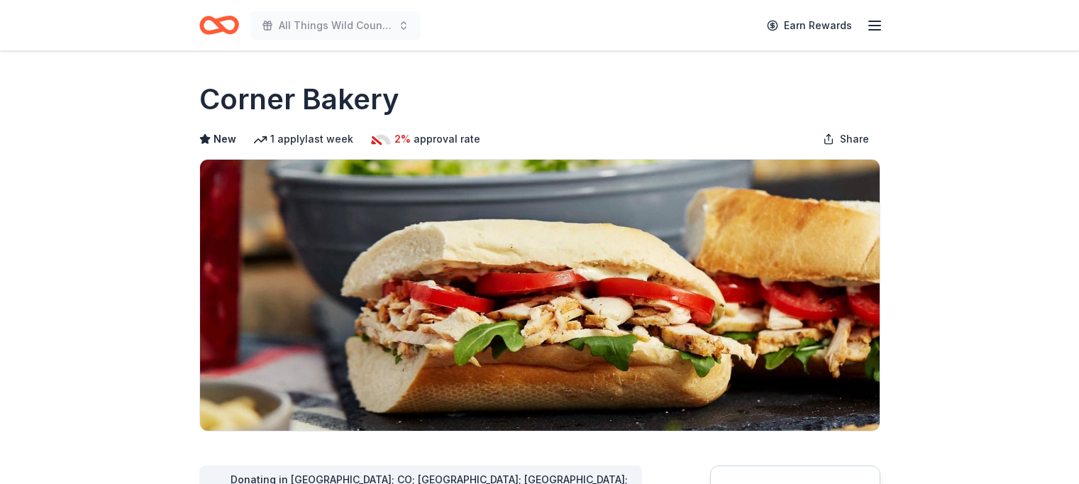
scroll to position [327, 0]
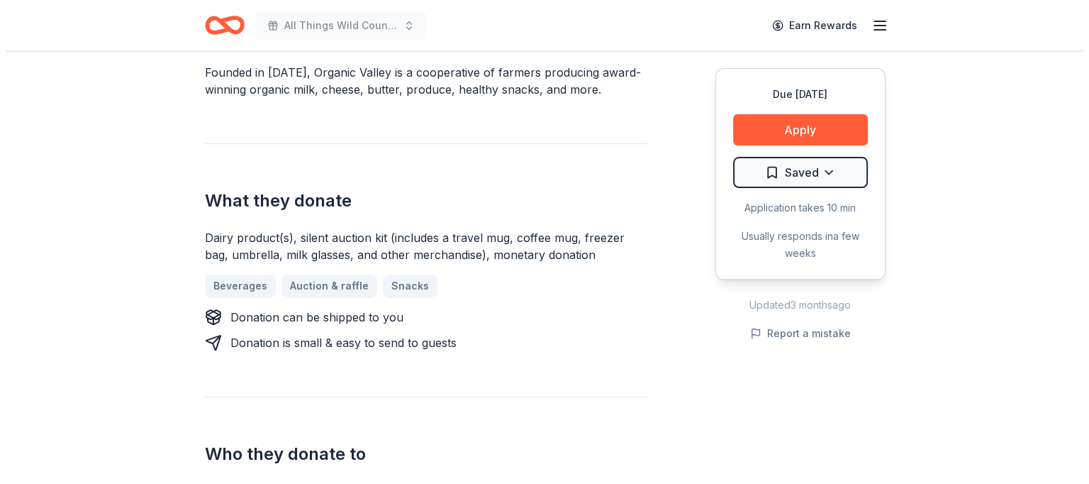
scroll to position [442, 0]
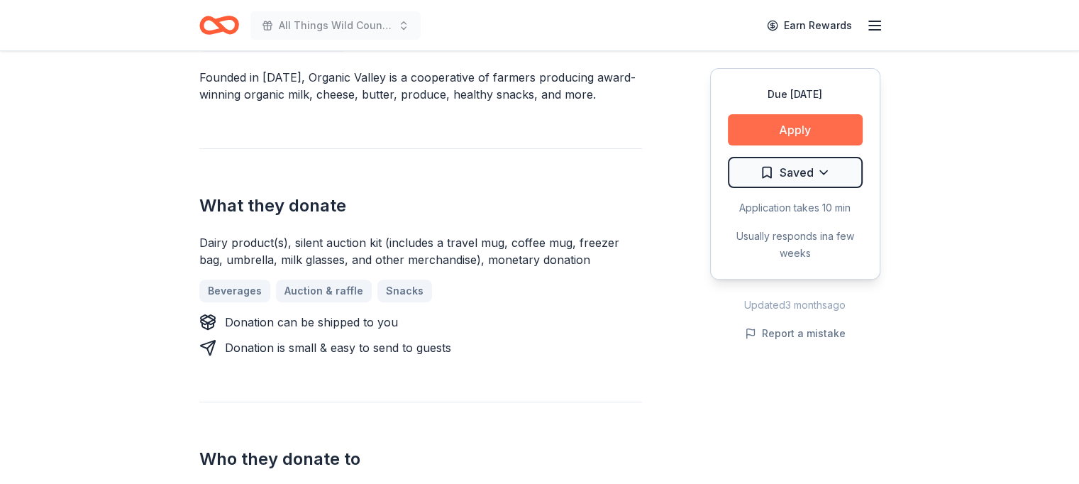
click at [806, 124] on button "Apply" at bounding box center [795, 129] width 135 height 31
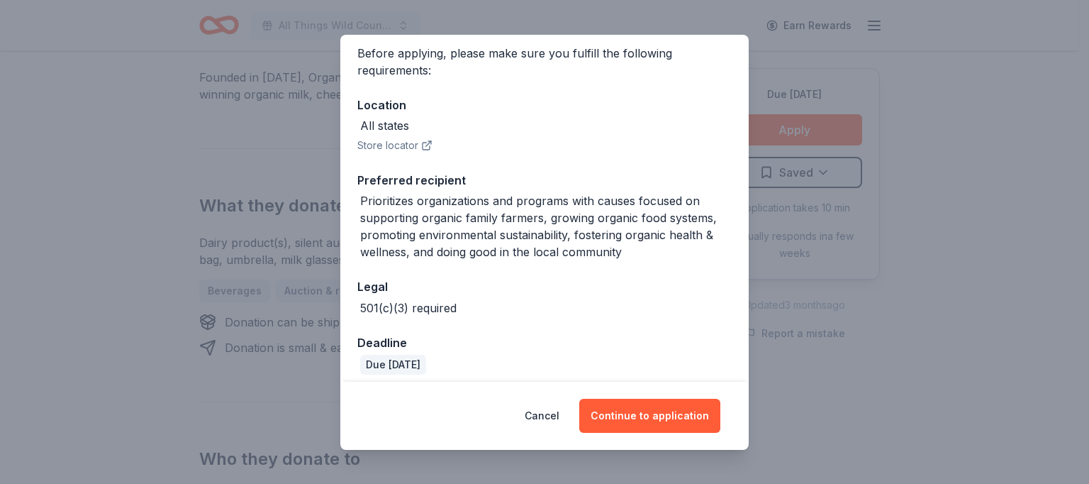
scroll to position [120, 0]
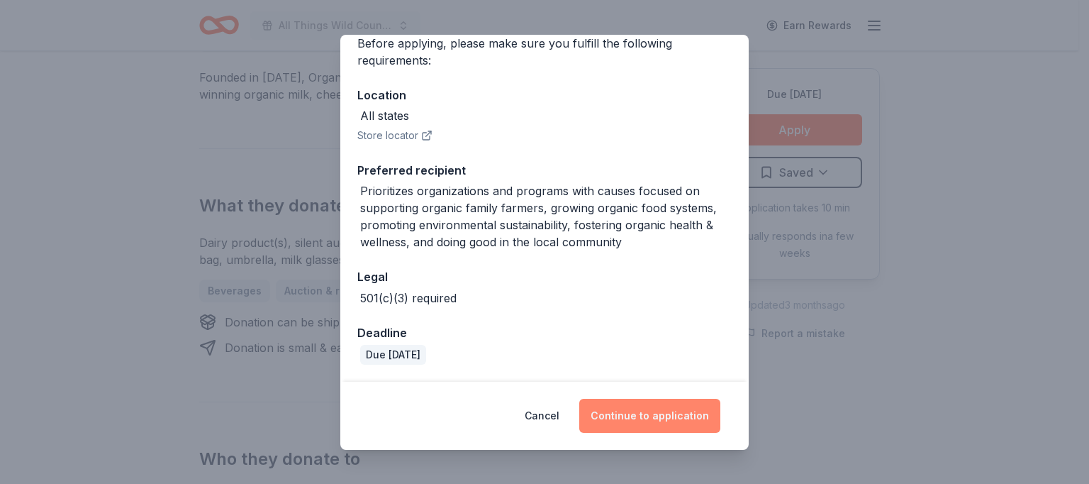
click at [656, 412] on button "Continue to application" at bounding box center [649, 416] width 141 height 34
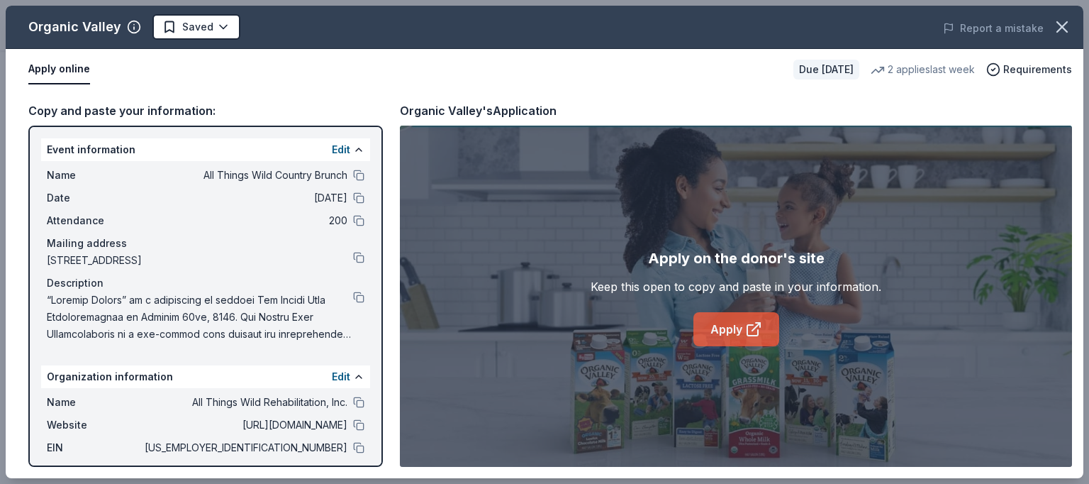
click at [721, 325] on link "Apply" at bounding box center [737, 329] width 86 height 34
click at [353, 446] on button at bounding box center [358, 447] width 11 height 11
click at [353, 423] on button at bounding box center [358, 424] width 11 height 11
click at [353, 170] on button at bounding box center [358, 175] width 11 height 11
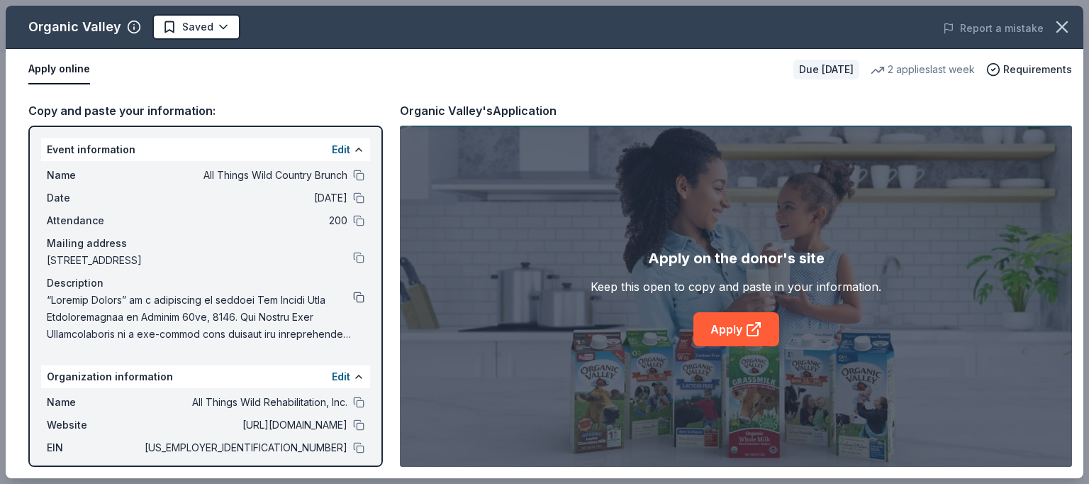
click at [353, 291] on button at bounding box center [358, 296] width 11 height 11
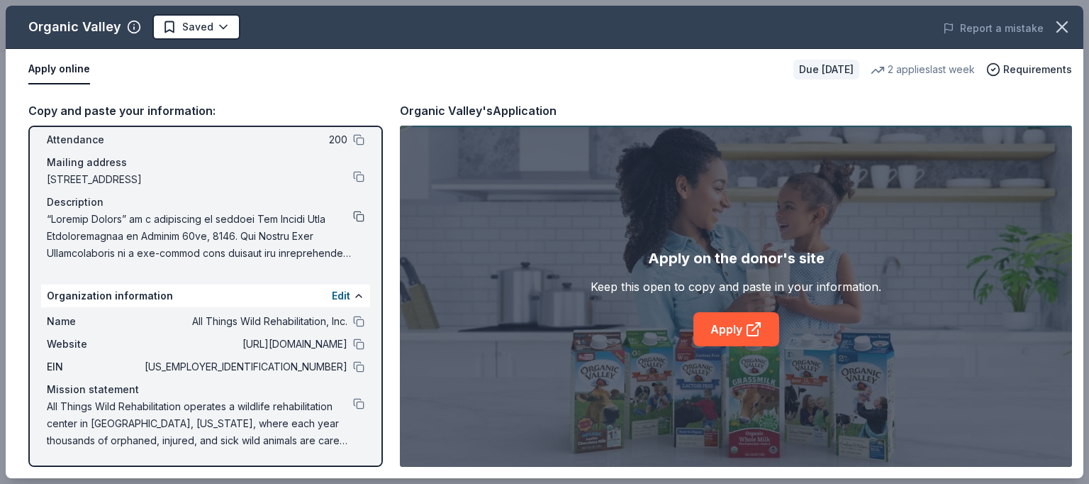
click at [353, 216] on button at bounding box center [358, 216] width 11 height 11
click at [353, 213] on button at bounding box center [358, 216] width 11 height 11
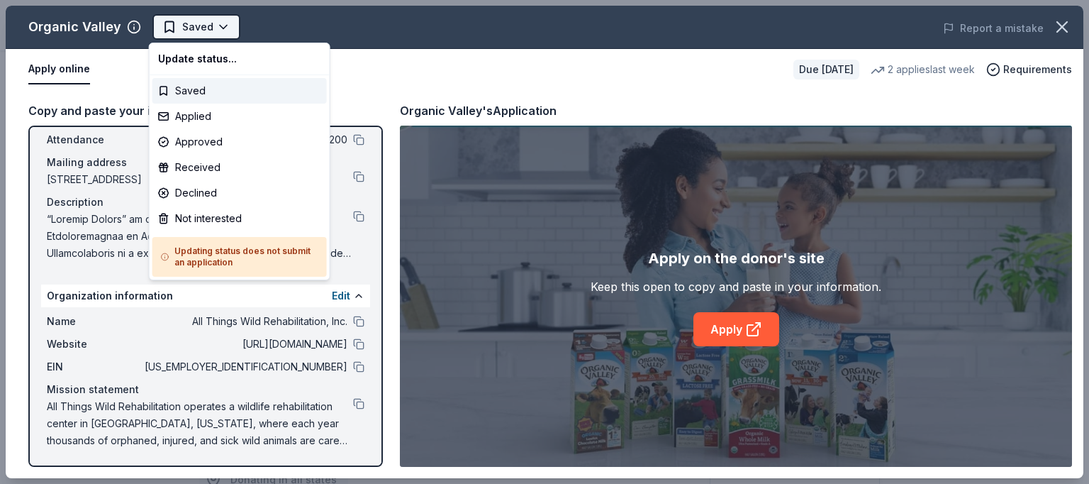
click at [218, 26] on html "All Things Wild Country Brunch Saved Apply Due in 22 days Share Organic Valley …" at bounding box center [544, 242] width 1089 height 484
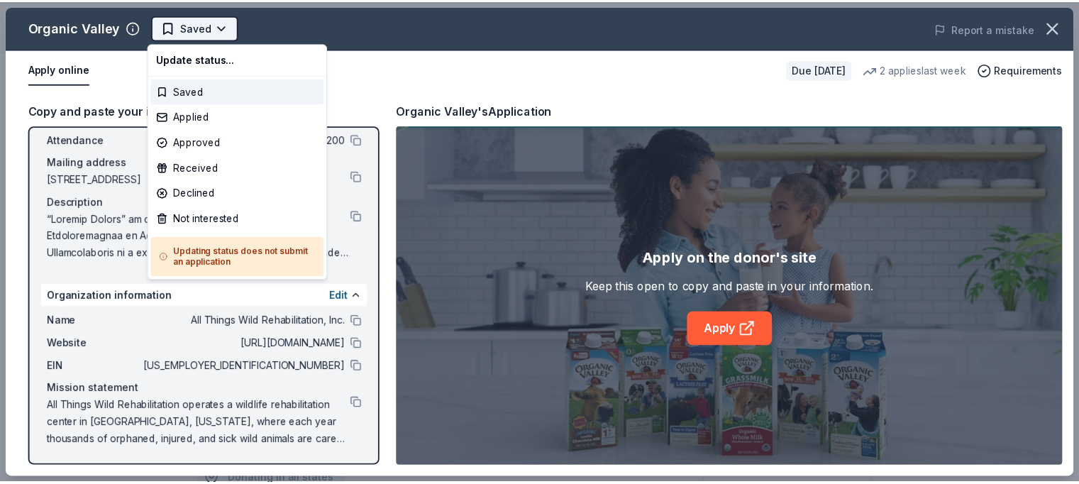
scroll to position [0, 0]
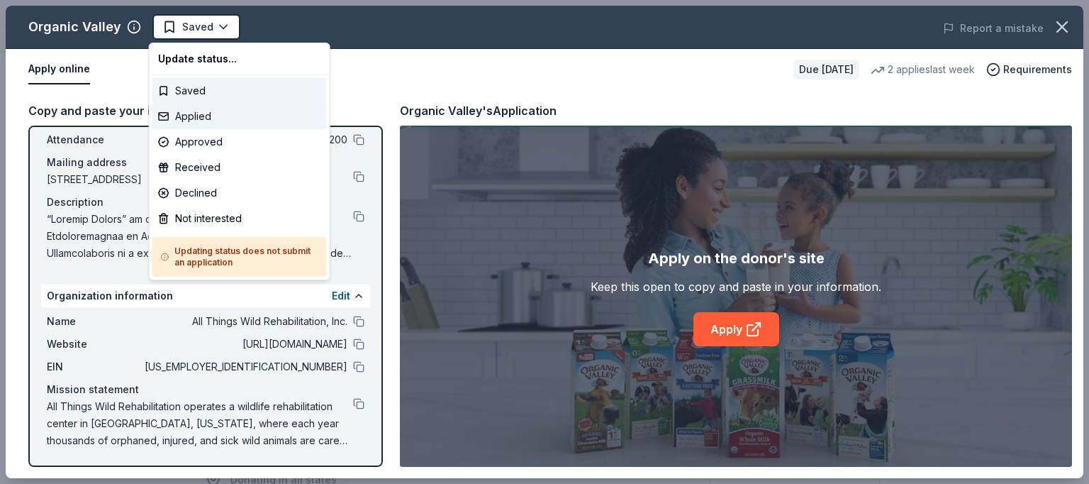
click at [200, 111] on div "Applied" at bounding box center [239, 117] width 174 height 26
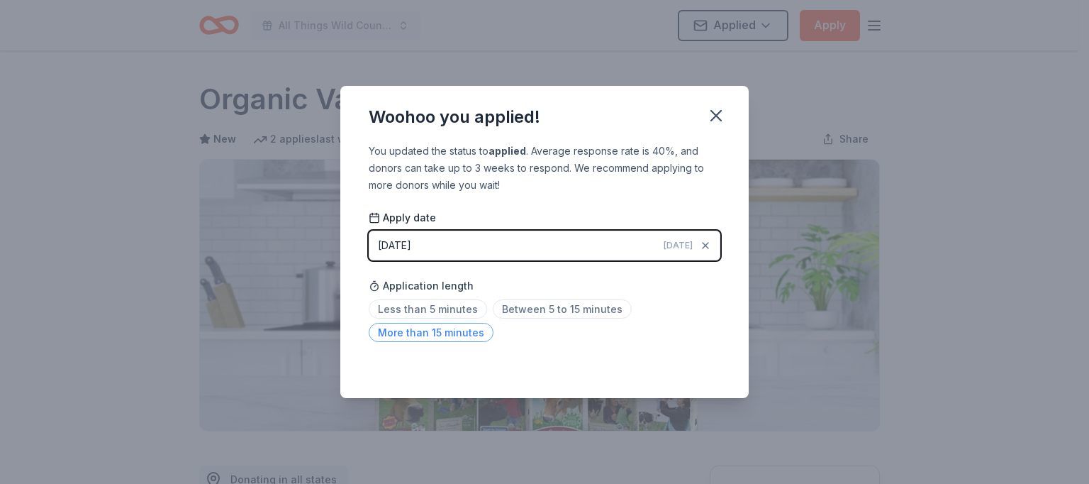
click at [449, 332] on span "More than 15 minutes" at bounding box center [431, 332] width 125 height 19
click at [717, 113] on icon "button" at bounding box center [716, 116] width 20 height 20
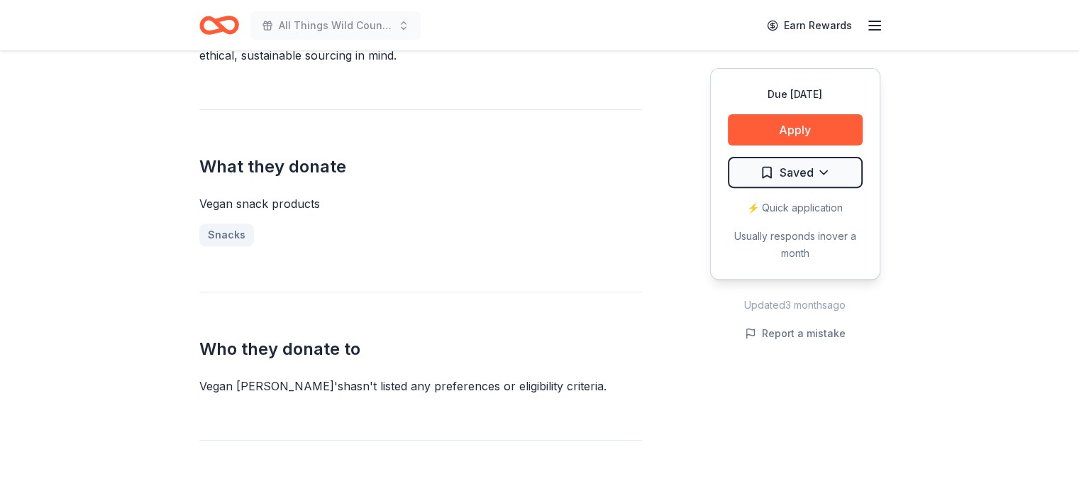
click at [150, 143] on div "Due [DATE] Share Vegan [PERSON_NAME]'s New 1 apply last week 1% approval rate S…" at bounding box center [539, 482] width 1079 height 1859
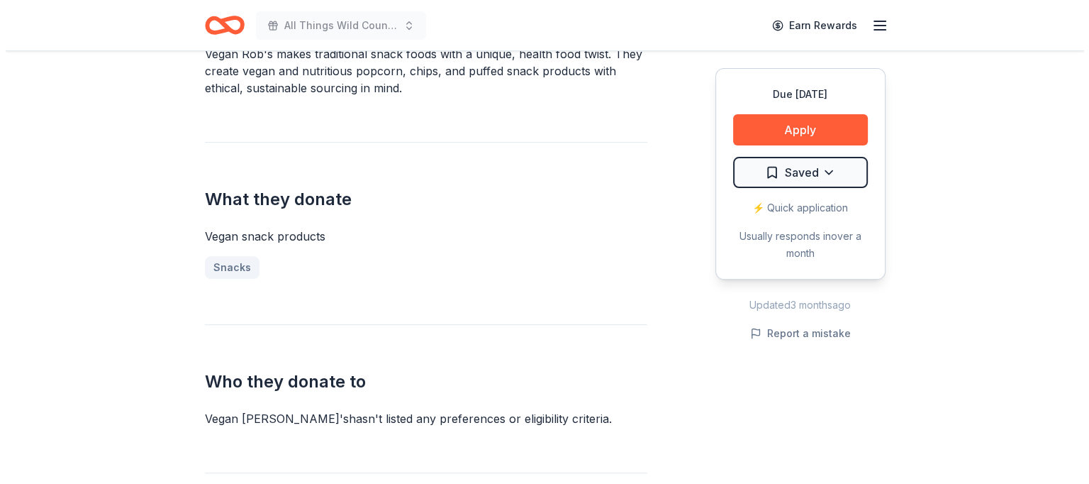
scroll to position [460, 0]
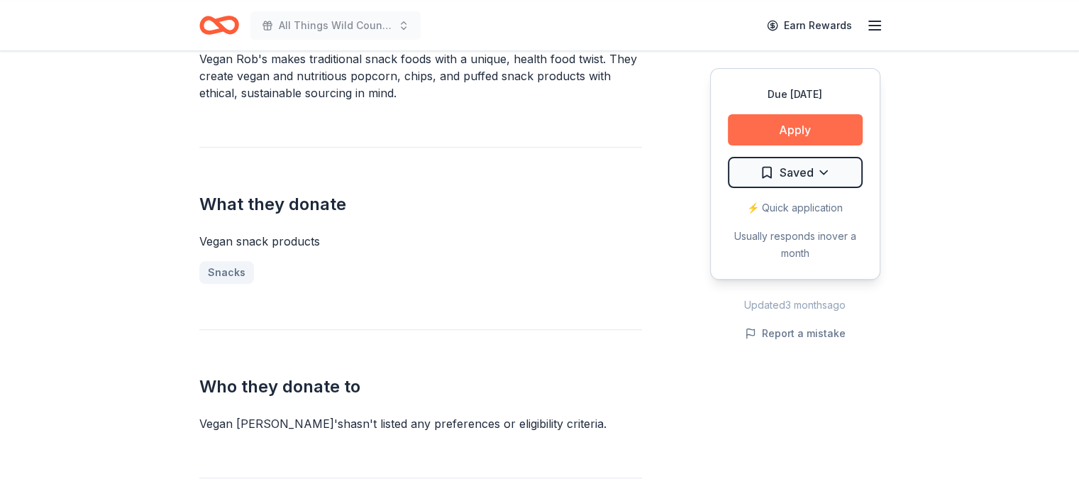
click at [804, 125] on button "Apply" at bounding box center [795, 129] width 135 height 31
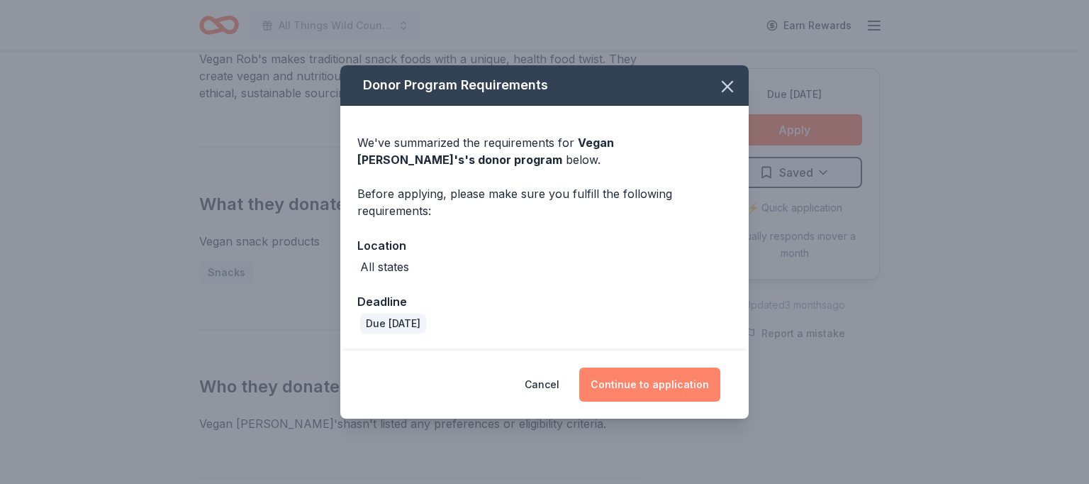
click at [659, 382] on button "Continue to application" at bounding box center [649, 384] width 141 height 34
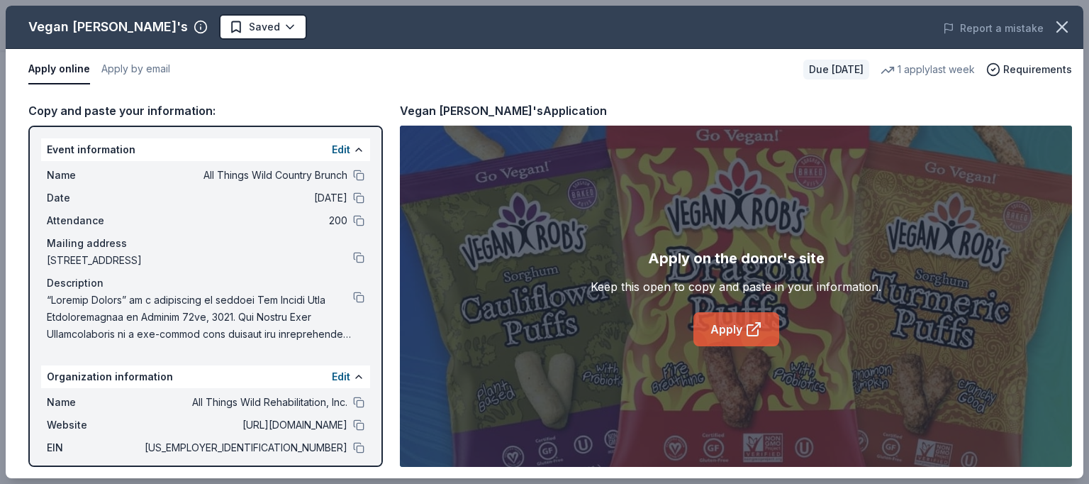
click at [728, 326] on link "Apply" at bounding box center [737, 329] width 86 height 34
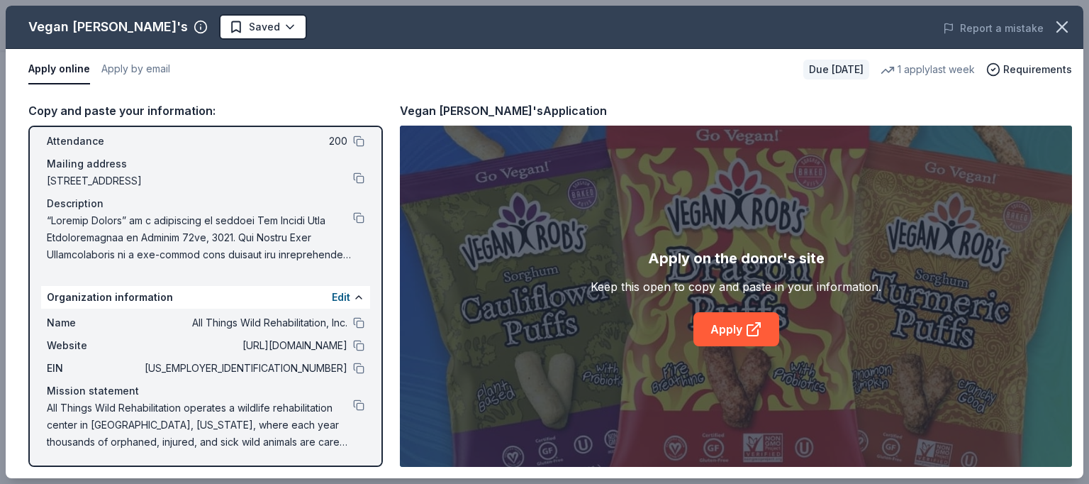
scroll to position [81, 0]
click at [353, 213] on button at bounding box center [358, 216] width 11 height 11
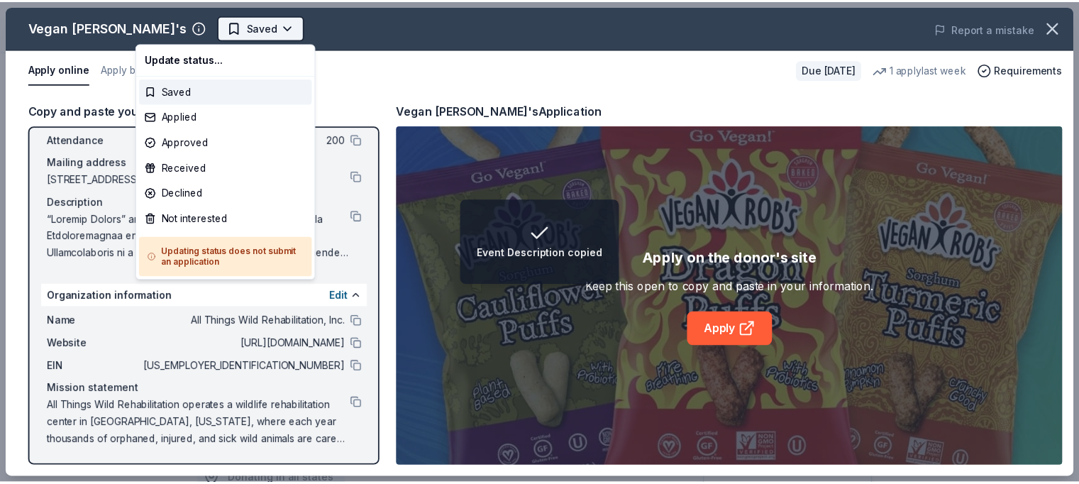
scroll to position [0, 0]
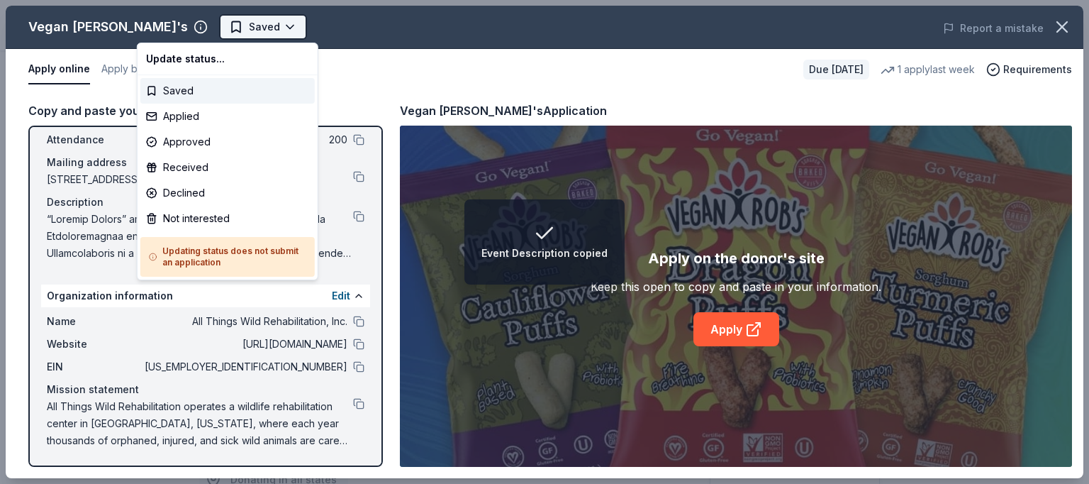
click at [204, 25] on html "Event Description copied All Things Wild Country Brunch Saved Apply Due in 22 d…" at bounding box center [544, 242] width 1089 height 484
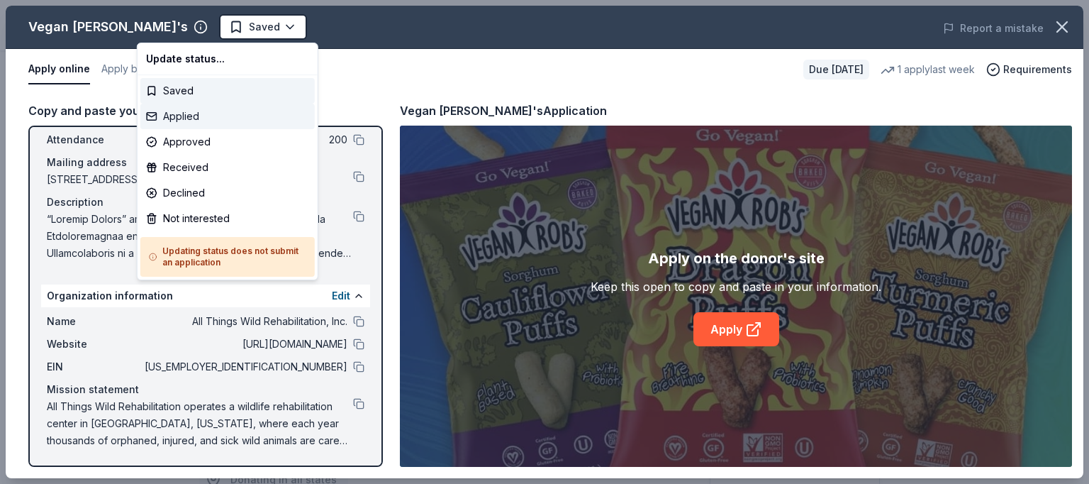
click at [183, 111] on div "Applied" at bounding box center [227, 117] width 174 height 26
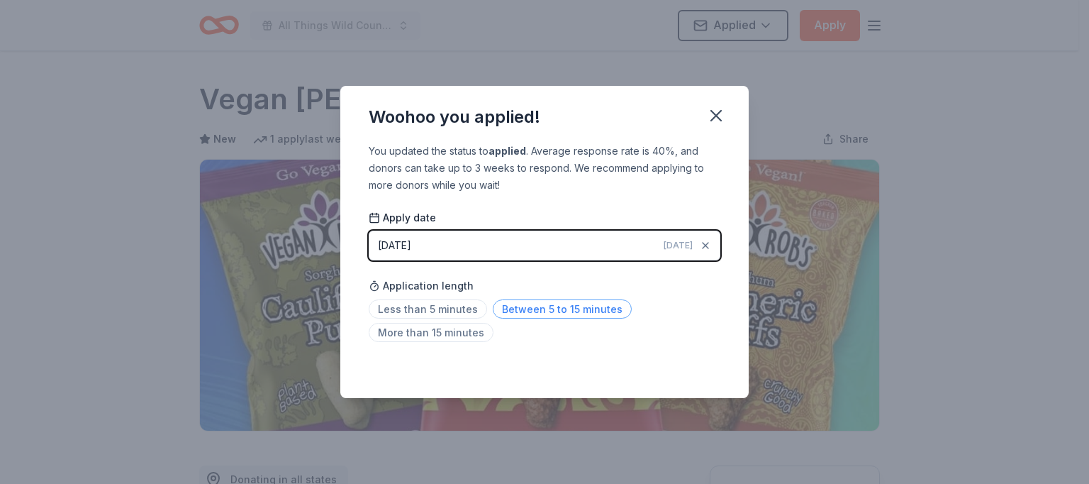
click at [519, 308] on span "Between 5 to 15 minutes" at bounding box center [562, 308] width 139 height 19
click at [714, 109] on icon "button" at bounding box center [716, 116] width 20 height 20
